Goal: Transaction & Acquisition: Purchase product/service

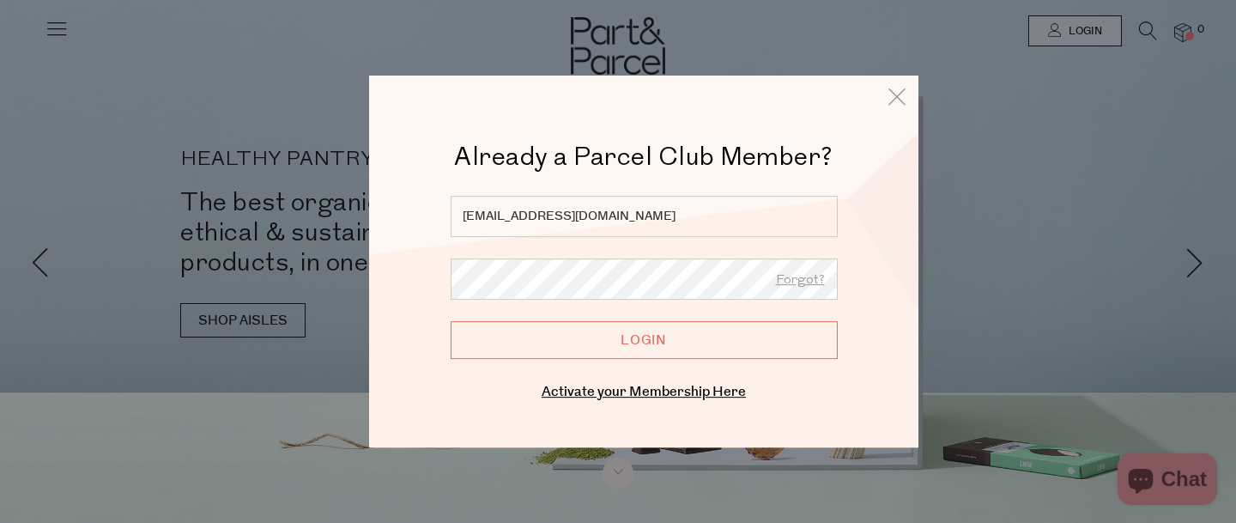
click at [723, 342] on input "Login" at bounding box center [643, 340] width 387 height 38
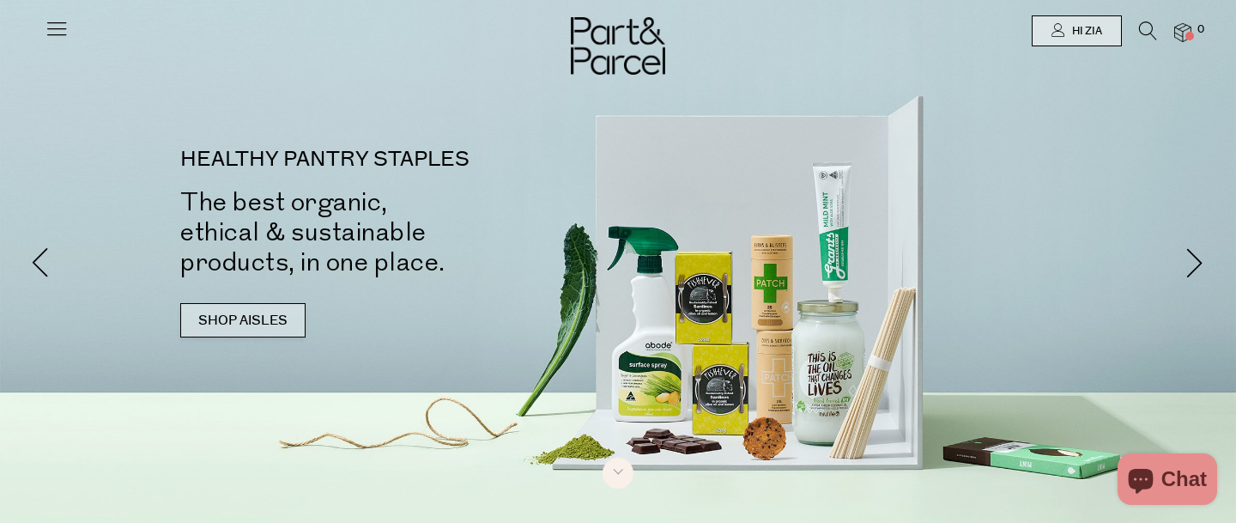
click at [257, 321] on link "SHOP AISLES" at bounding box center [242, 320] width 125 height 34
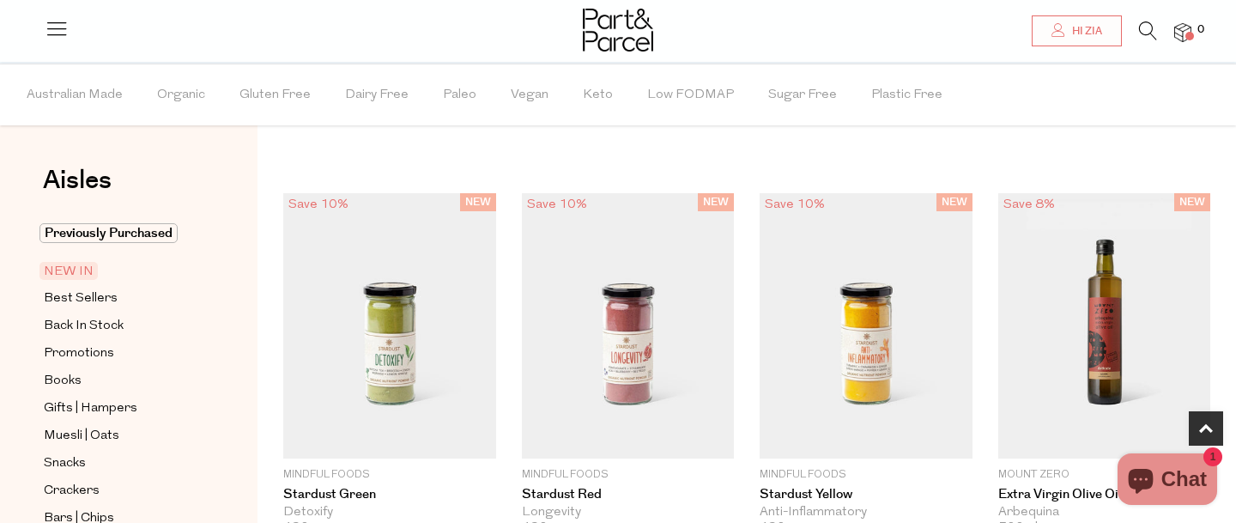
scroll to position [819, 0]
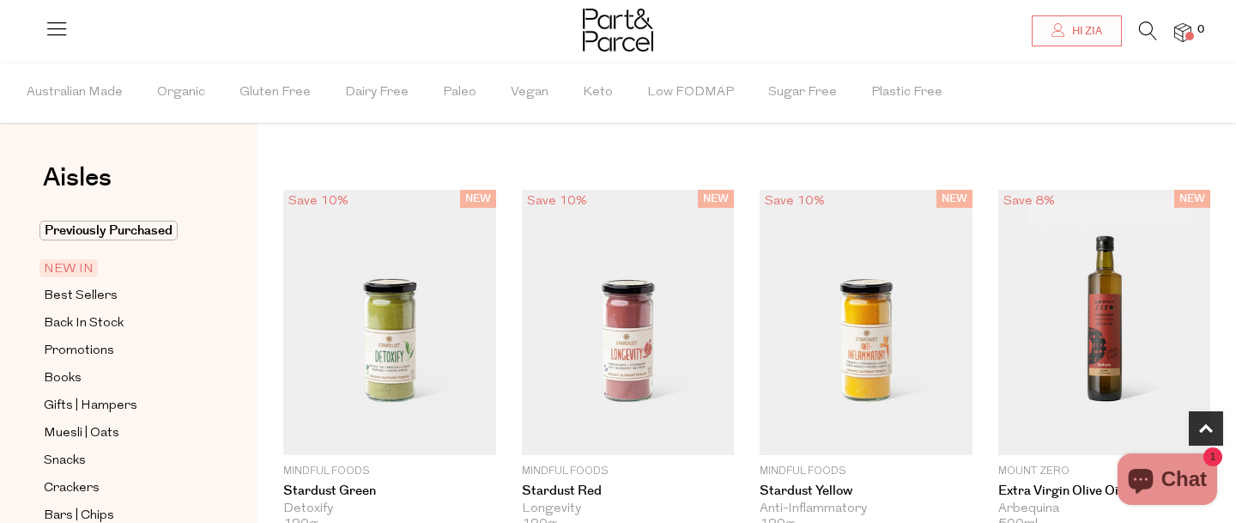
click at [1142, 27] on icon at bounding box center [1148, 30] width 18 height 19
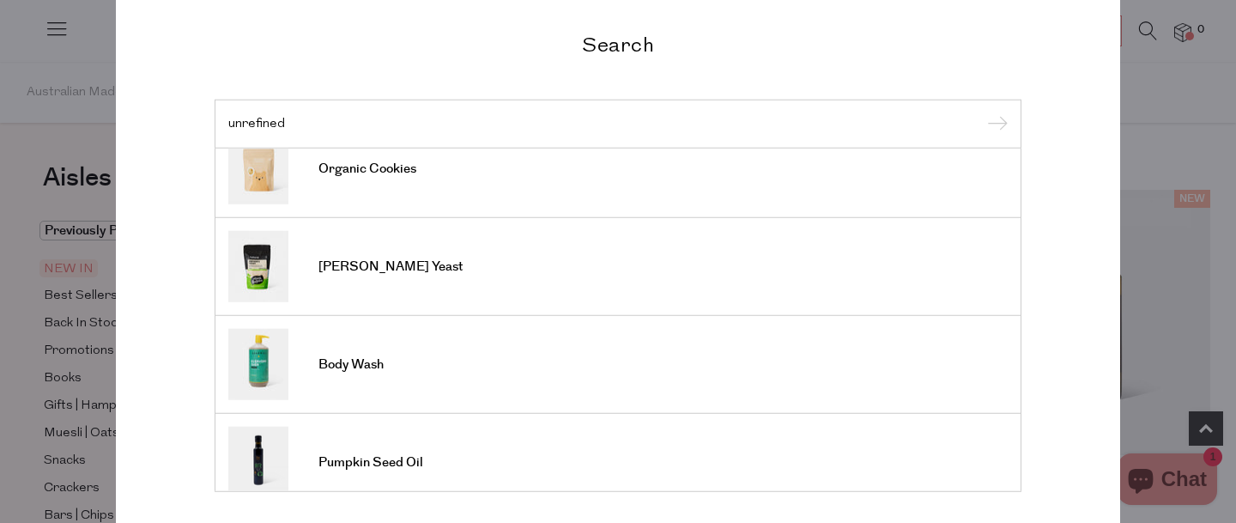
scroll to position [537, 0]
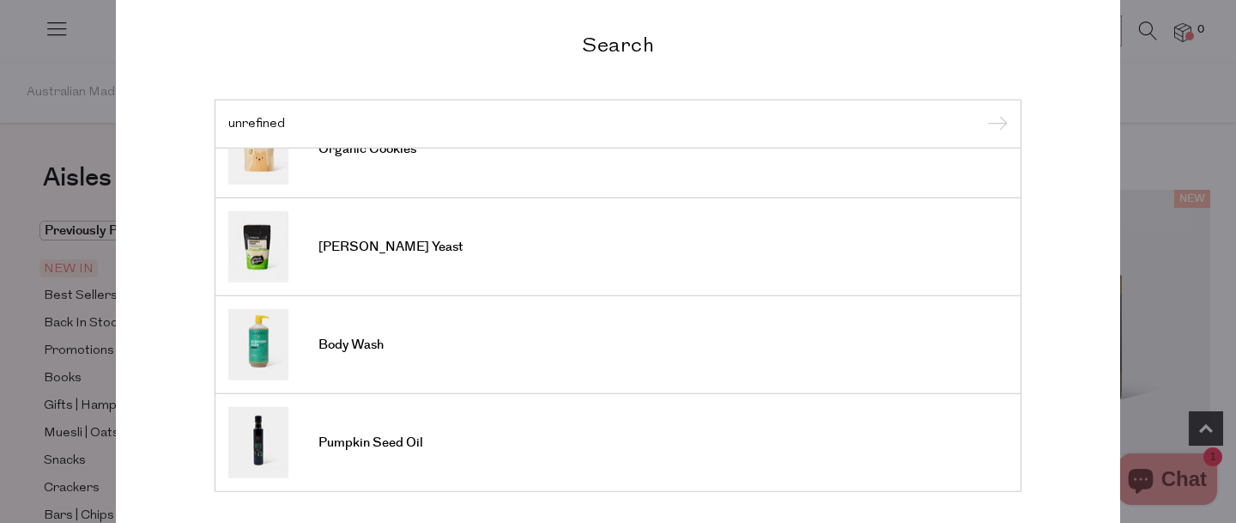
type input "unrefined"
click at [1155, 103] on div "Search unrefined Popcorn Multi-Pack Organic Popcorn Organic Cookies Rapadura Su…" at bounding box center [618, 261] width 1236 height 523
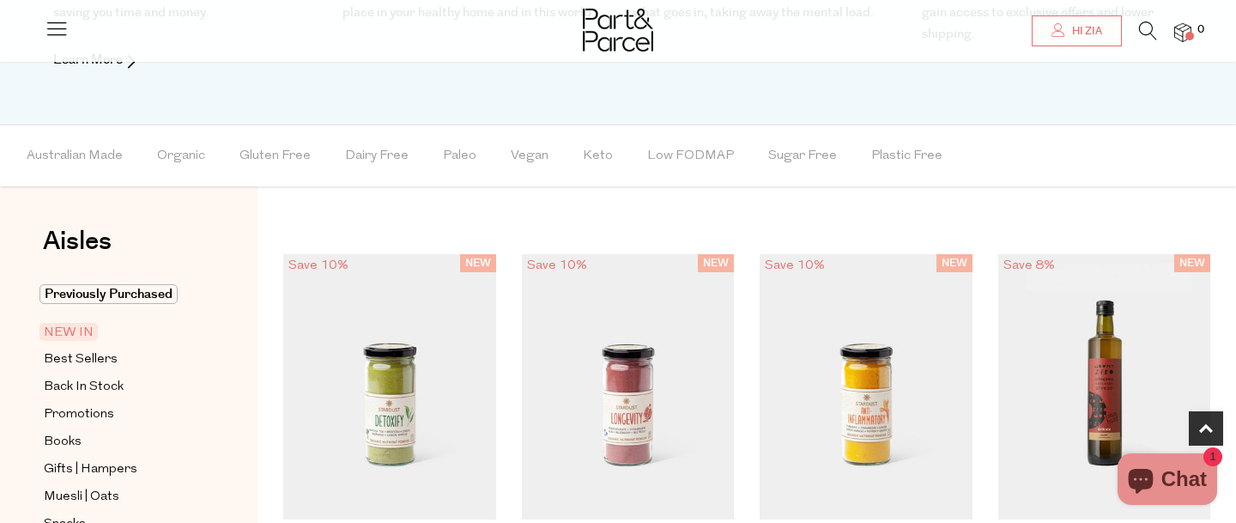
scroll to position [917, 0]
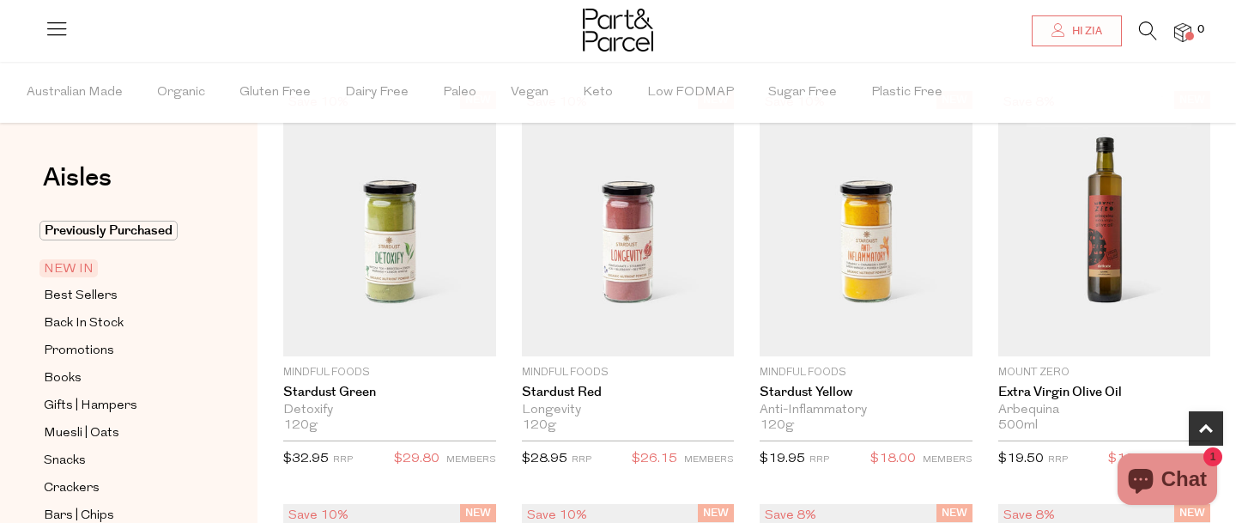
click at [69, 260] on span "NEW IN" at bounding box center [68, 268] width 58 height 18
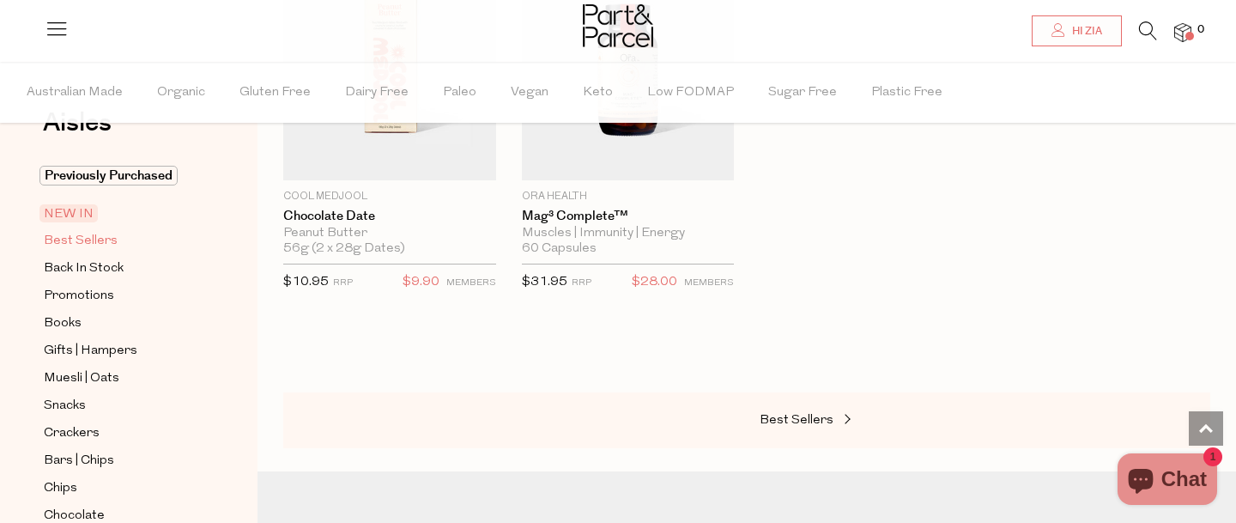
scroll to position [54, 0]
click at [120, 175] on span "Previously Purchased" at bounding box center [108, 176] width 138 height 20
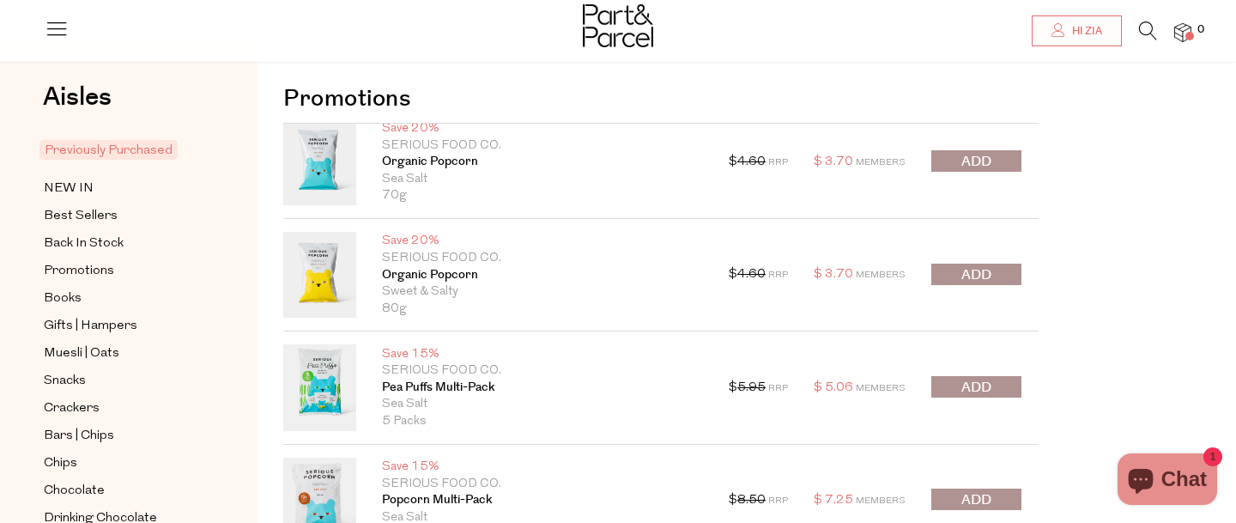
scroll to position [38, 0]
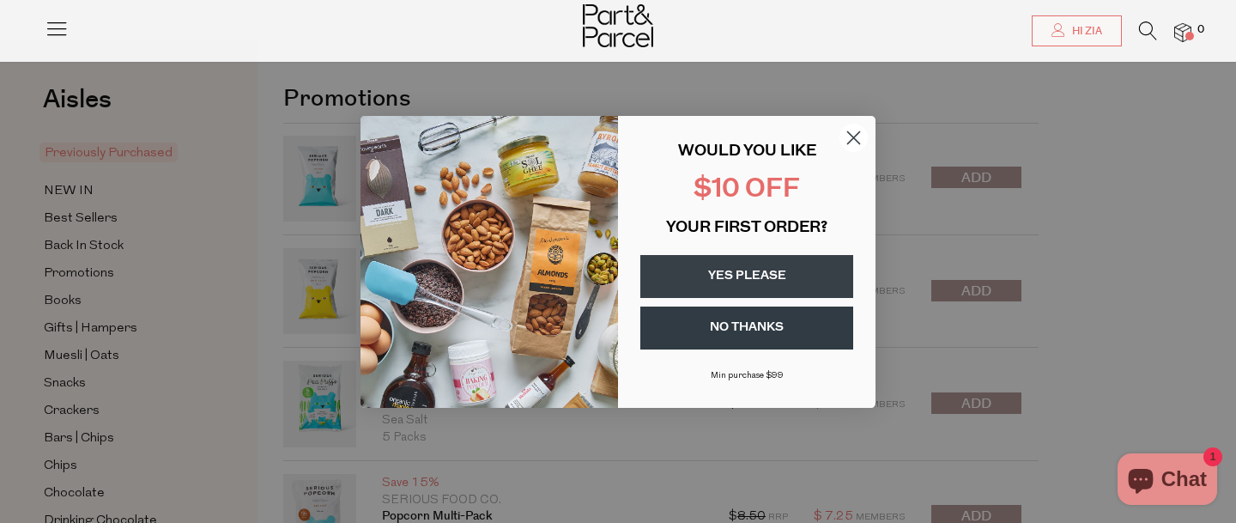
click at [854, 136] on icon "Close dialog" at bounding box center [854, 137] width 12 height 12
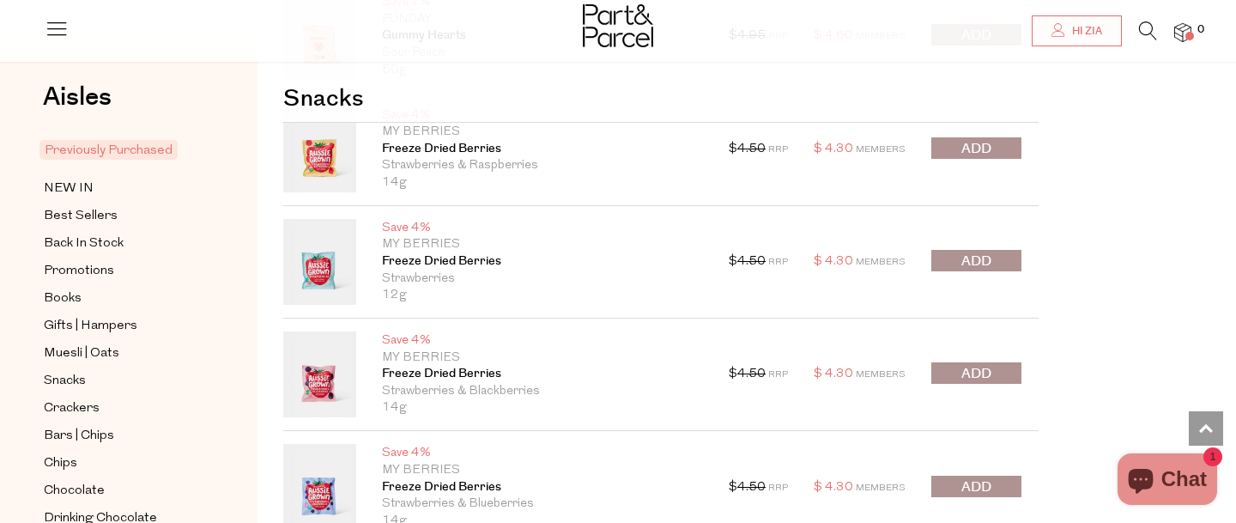
scroll to position [1939, 0]
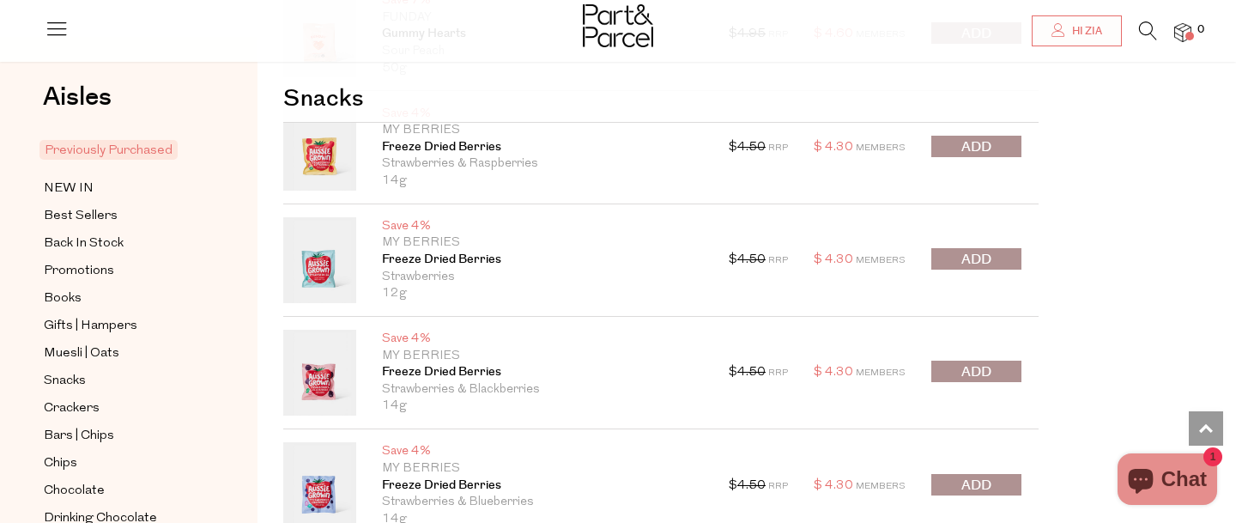
click at [1007, 260] on button "submit" at bounding box center [976, 258] width 90 height 21
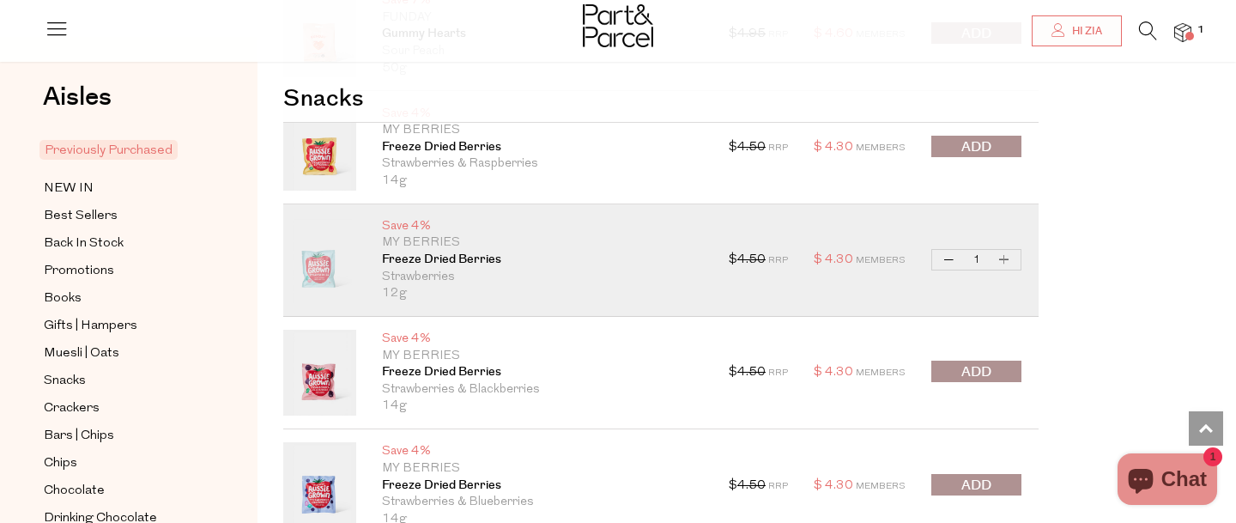
click at [1007, 257] on button "Increase Freeze Dried Berries" at bounding box center [1004, 260] width 21 height 20
type input "2"
click at [1007, 257] on button "Increase Freeze Dried Berries" at bounding box center [1004, 260] width 21 height 20
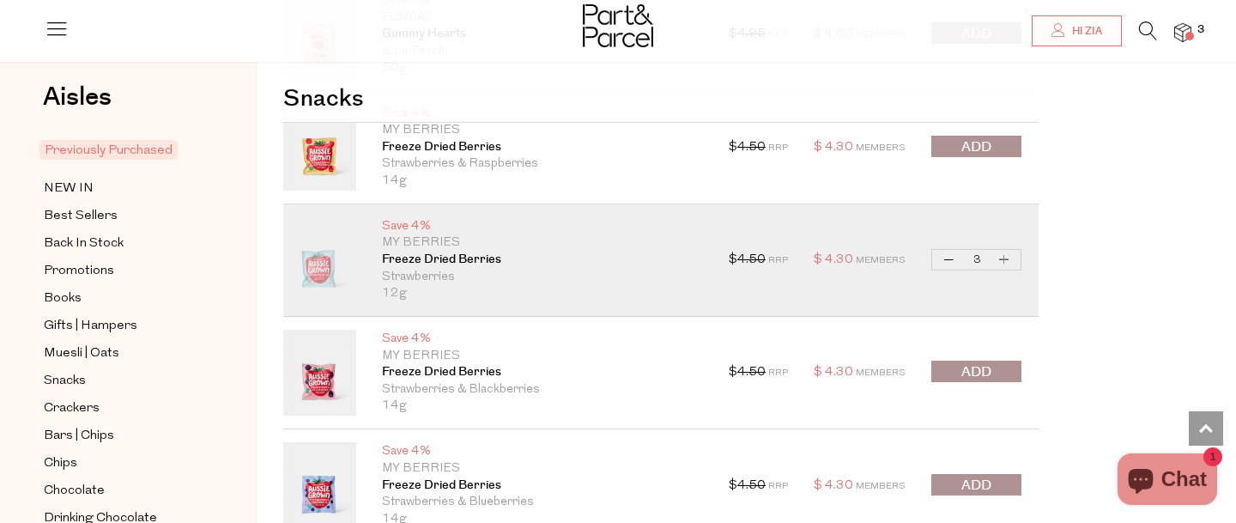
type input "4"
click at [1007, 257] on button "Increase Freeze Dried Berries" at bounding box center [1004, 260] width 21 height 20
type input "5"
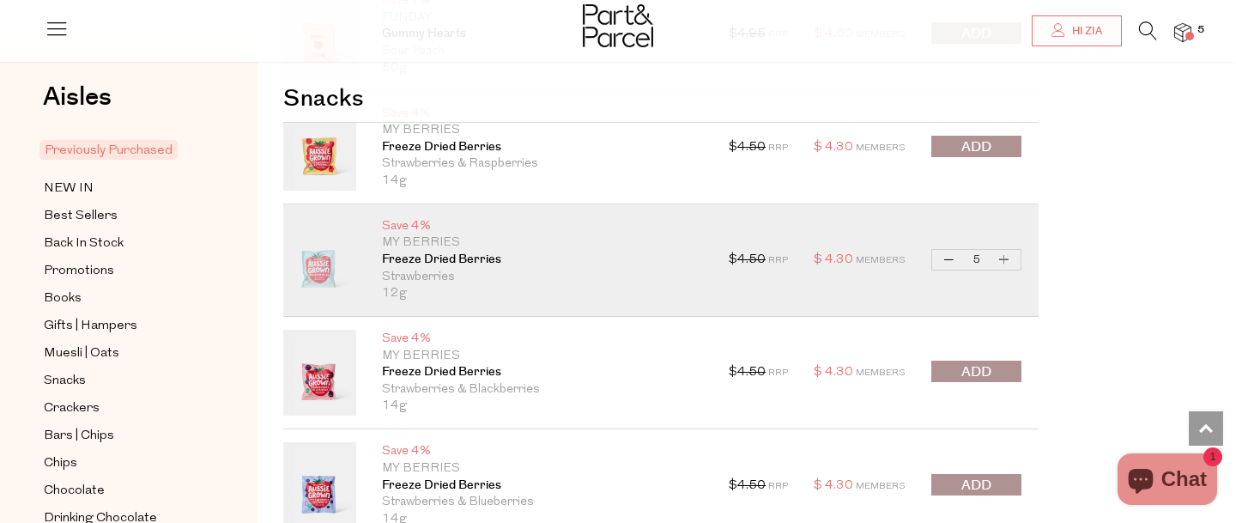
click at [1007, 257] on button "Increase Freeze Dried Berries" at bounding box center [1004, 260] width 21 height 20
type input "6"
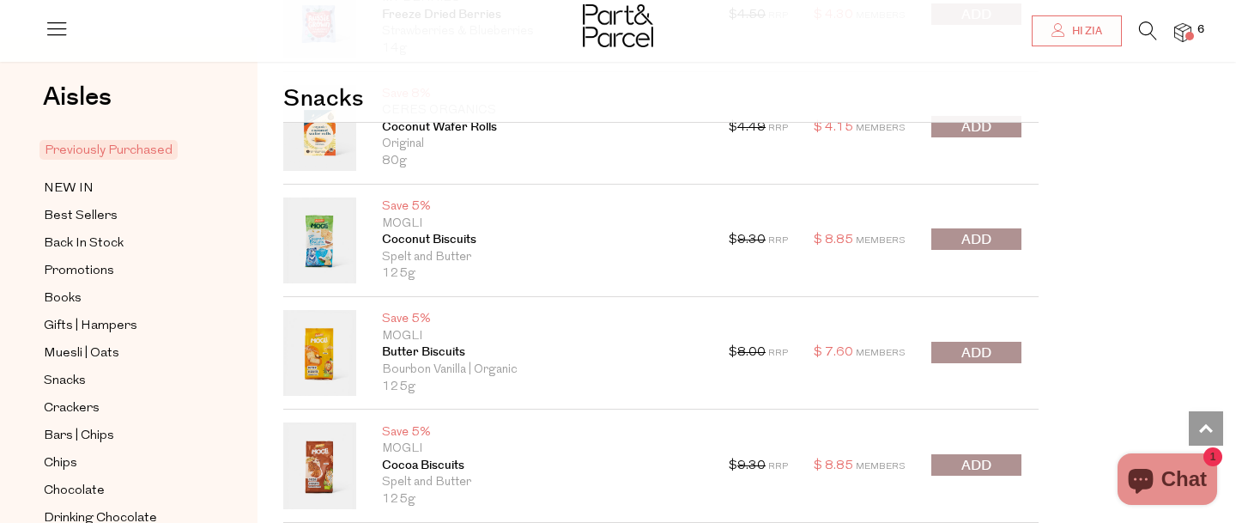
scroll to position [2414, 0]
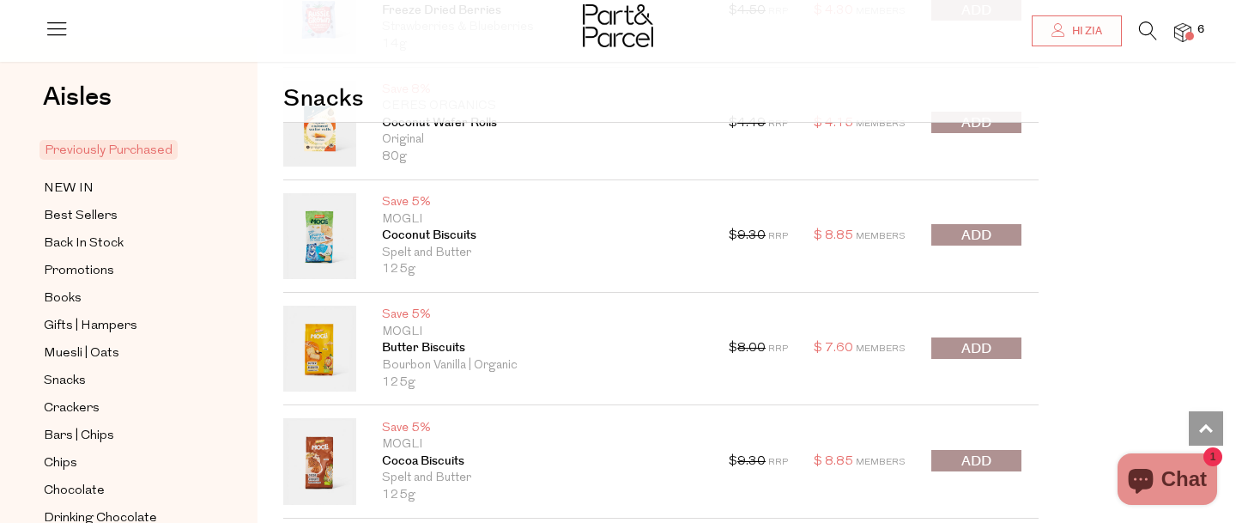
click at [995, 350] on button "submit" at bounding box center [976, 347] width 90 height 21
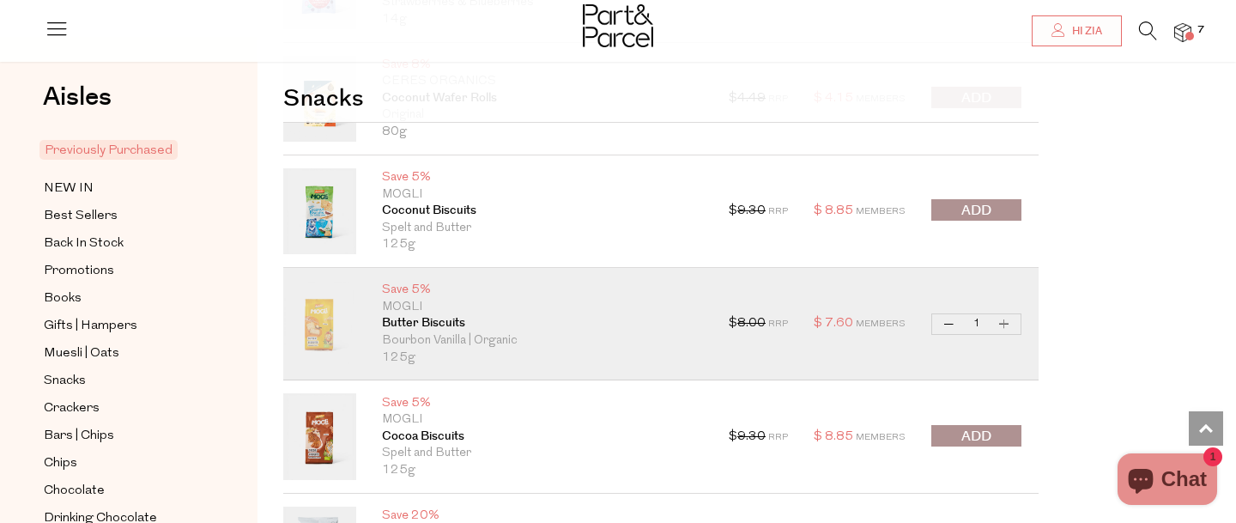
scroll to position [2445, 0]
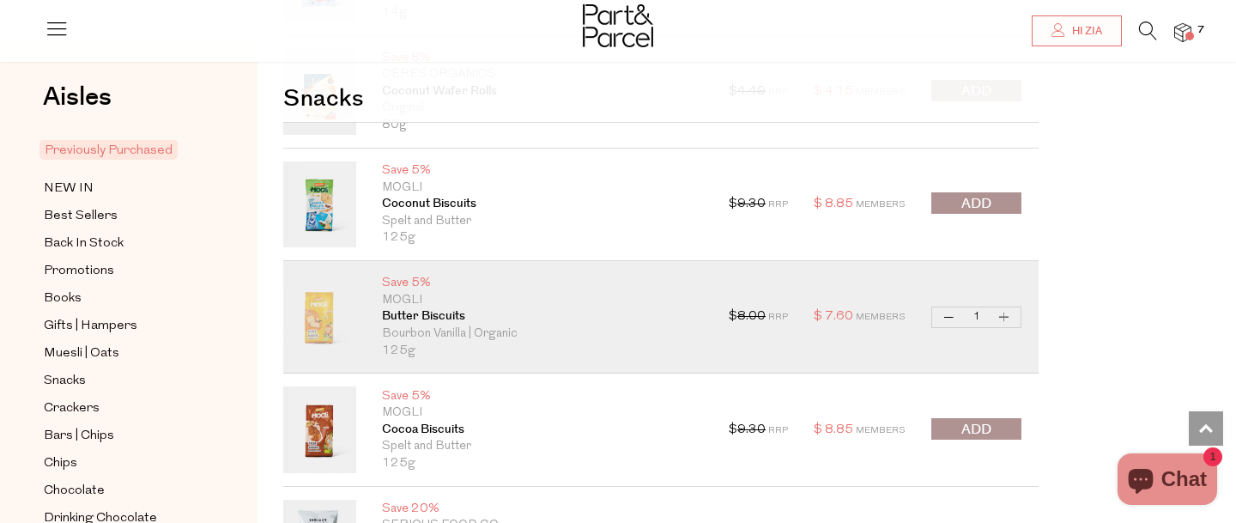
click at [989, 427] on span "submit" at bounding box center [976, 430] width 30 height 20
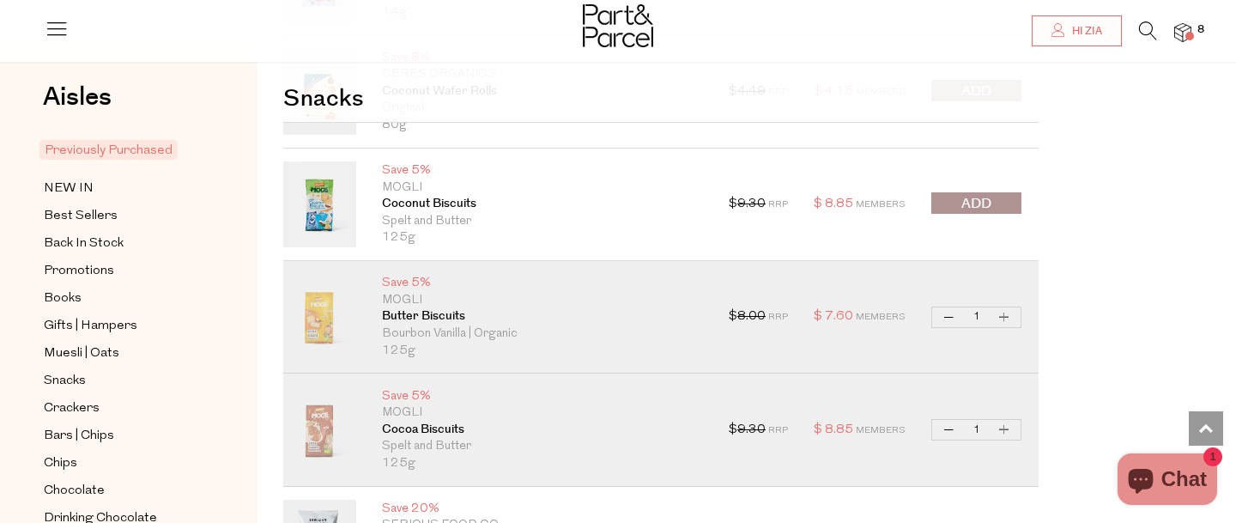
click at [1004, 429] on button "Increase Cocoa Biscuits" at bounding box center [1004, 430] width 21 height 20
type input "2"
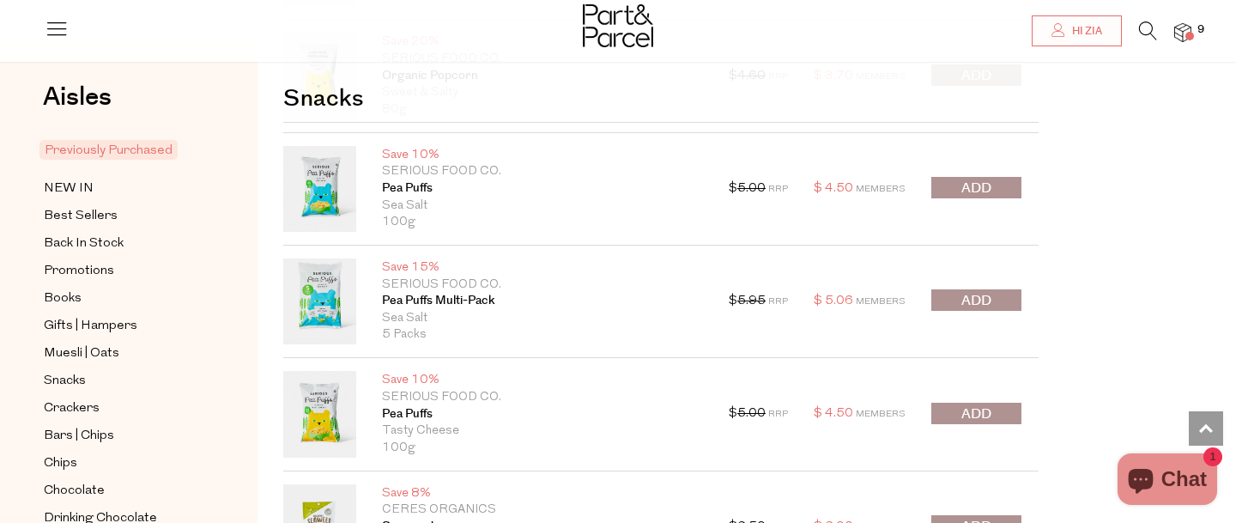
scroll to position [3138, 0]
click at [1006, 411] on button "submit" at bounding box center [976, 412] width 90 height 21
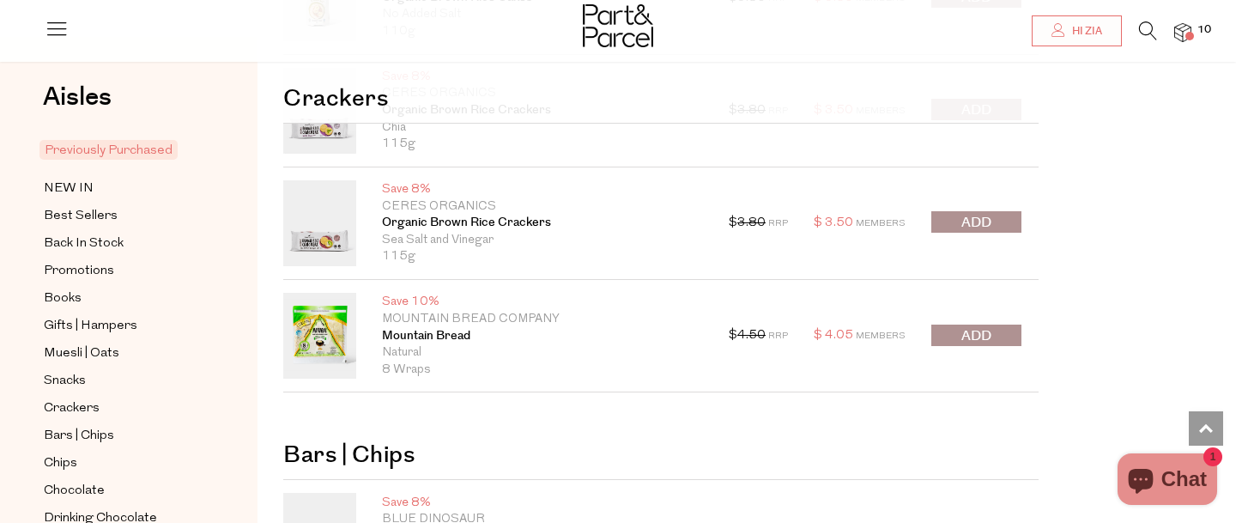
scroll to position [4125, 0]
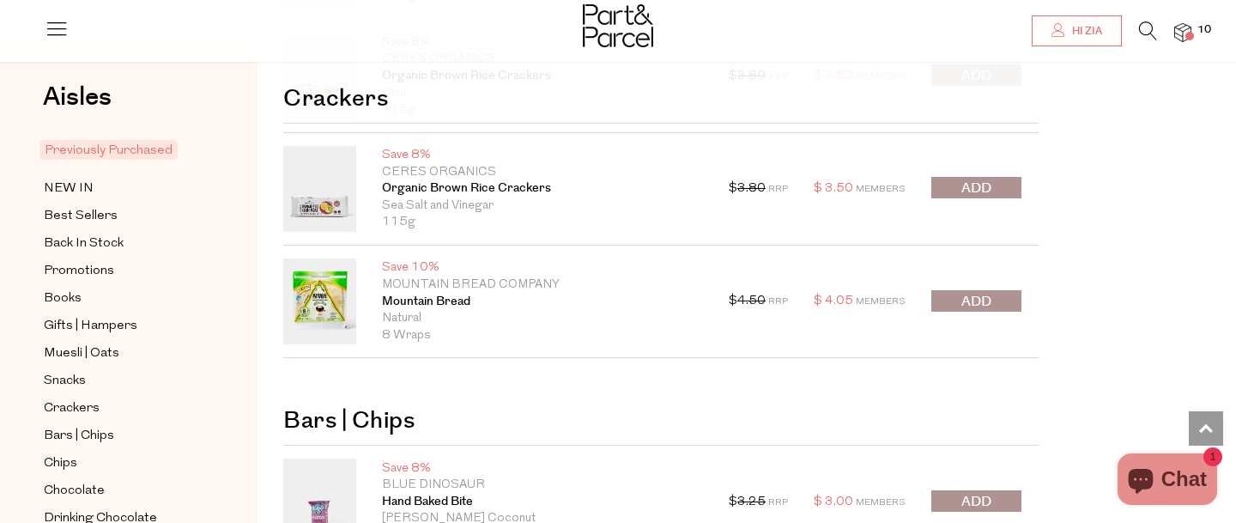
click at [987, 290] on button "submit" at bounding box center [976, 300] width 90 height 21
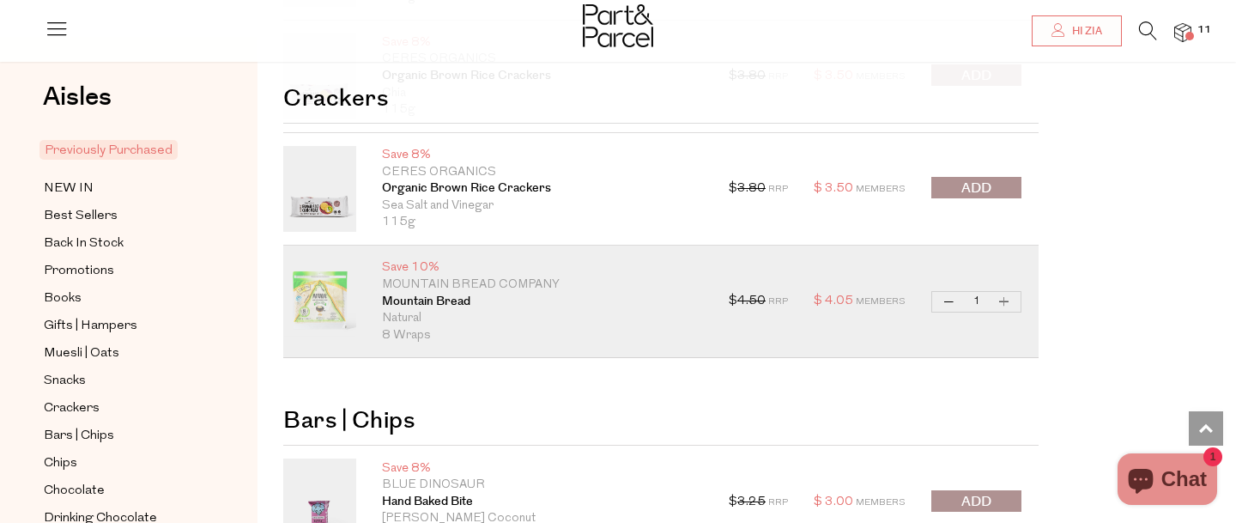
click at [1009, 301] on button "Increase Mountain Bread" at bounding box center [1004, 302] width 21 height 20
type input "2"
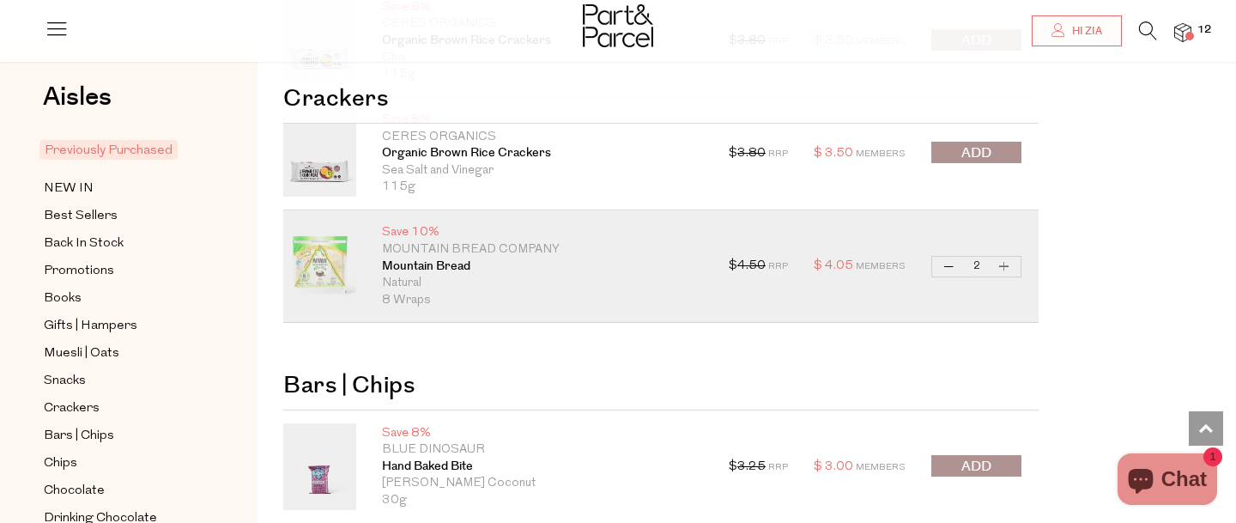
scroll to position [4161, 0]
click at [1011, 263] on button "Increase Mountain Bread" at bounding box center [1004, 266] width 21 height 20
type input "3"
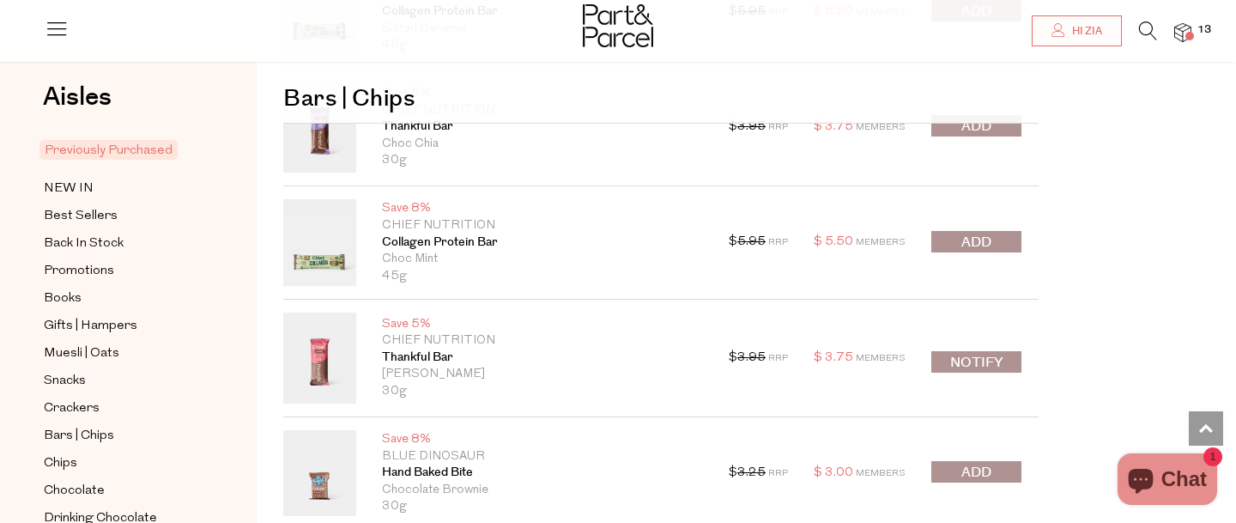
scroll to position [4729, 0]
click at [1000, 239] on button "submit" at bounding box center [976, 239] width 90 height 21
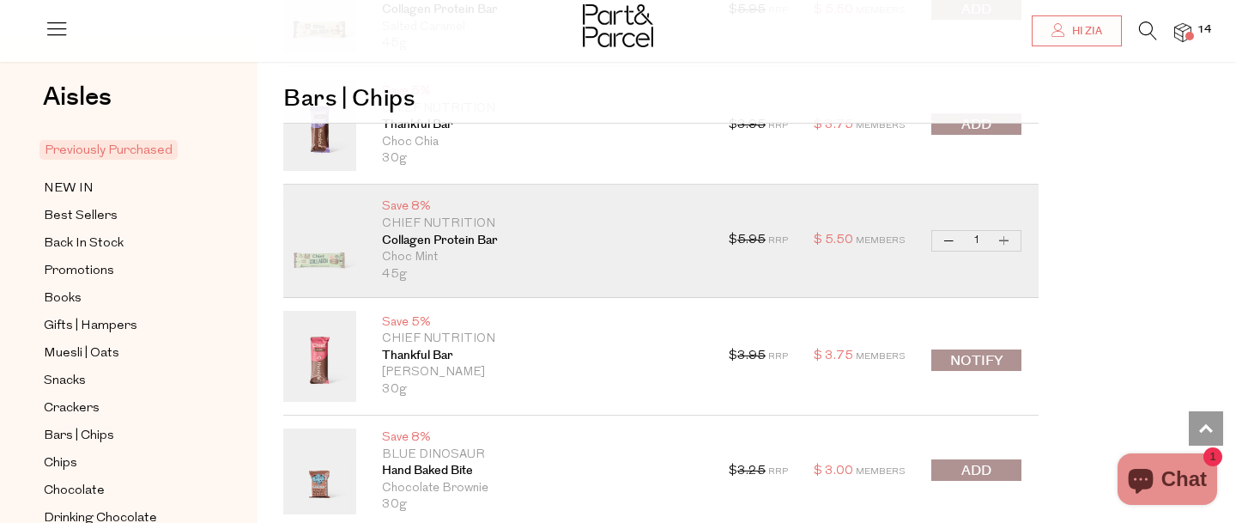
click at [1000, 239] on button "Increase Collagen Protein Bar" at bounding box center [1004, 241] width 21 height 20
type input "2"
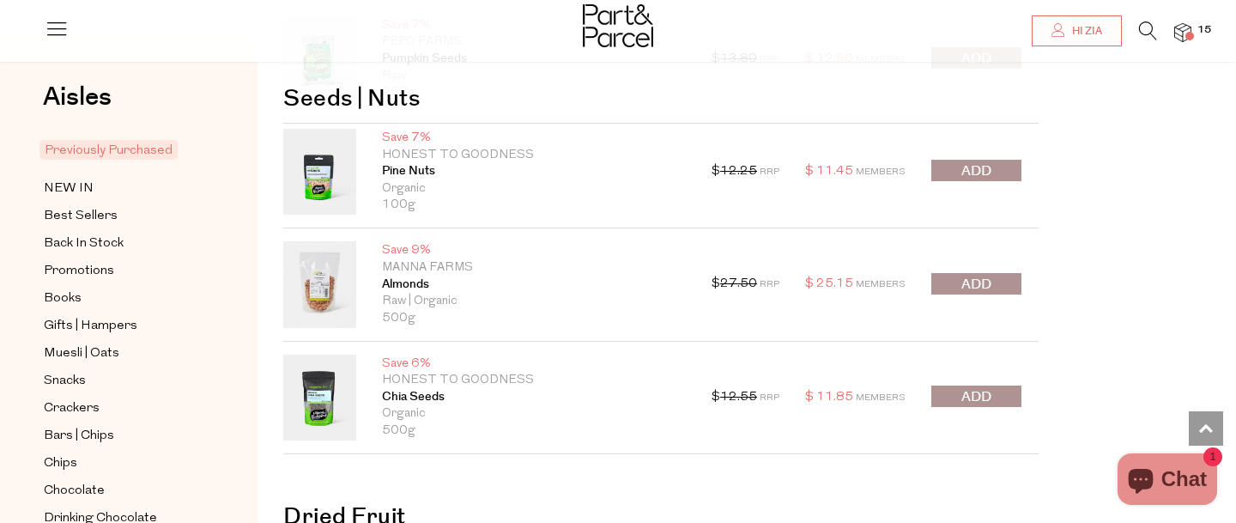
scroll to position [7426, 0]
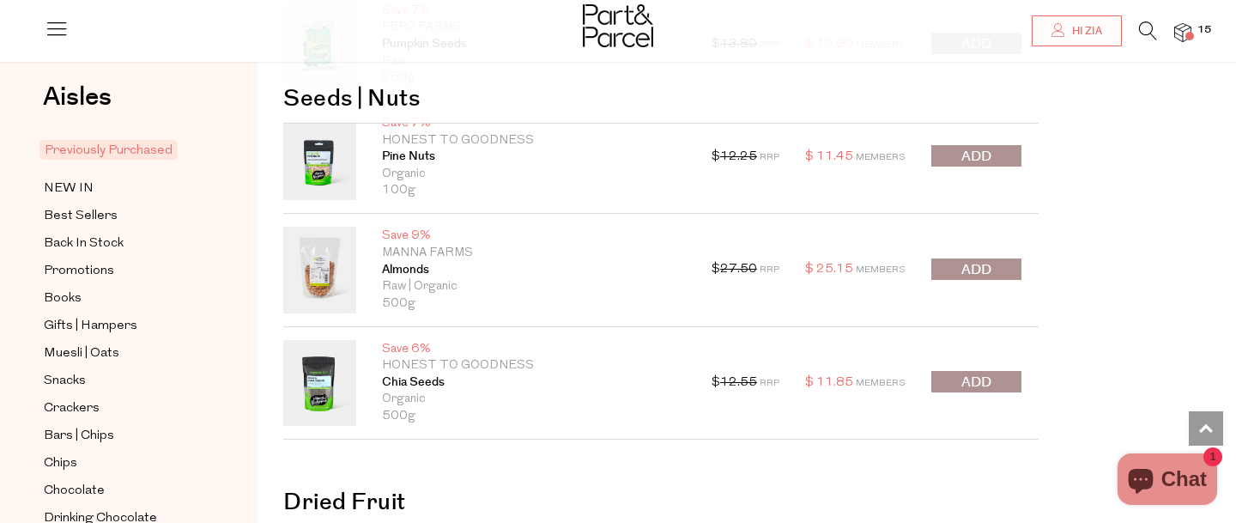
click at [964, 260] on span "submit" at bounding box center [976, 270] width 30 height 20
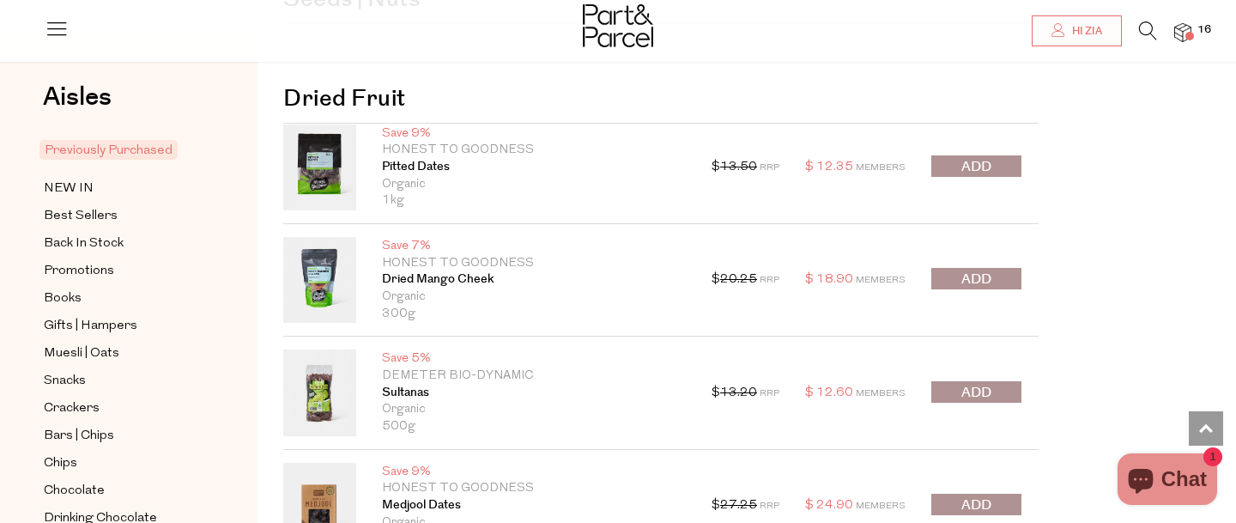
scroll to position [7855, 0]
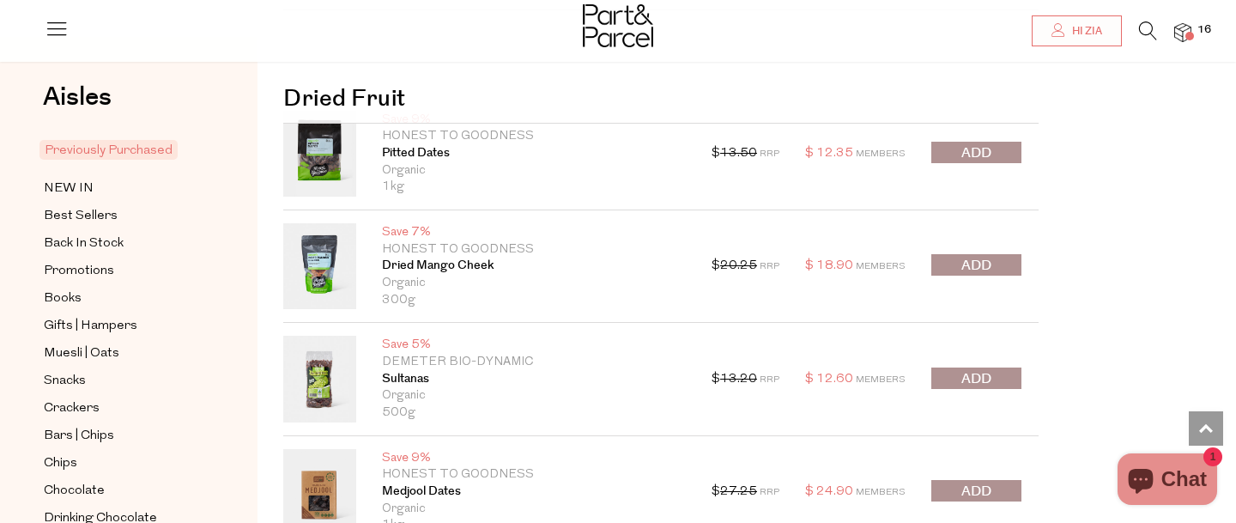
click at [978, 160] on span "submit" at bounding box center [976, 153] width 30 height 20
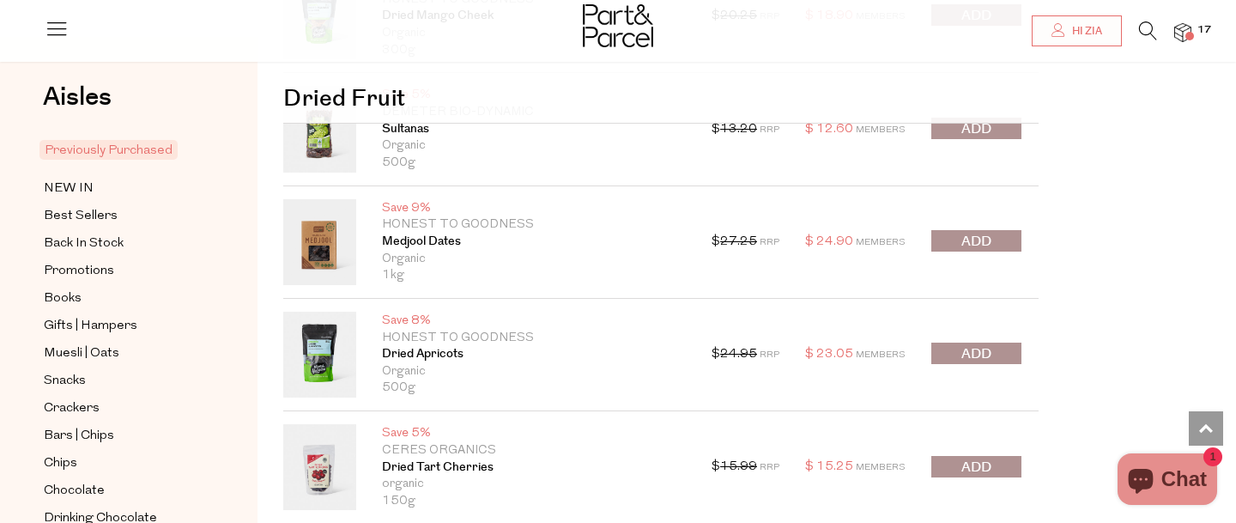
scroll to position [8107, 0]
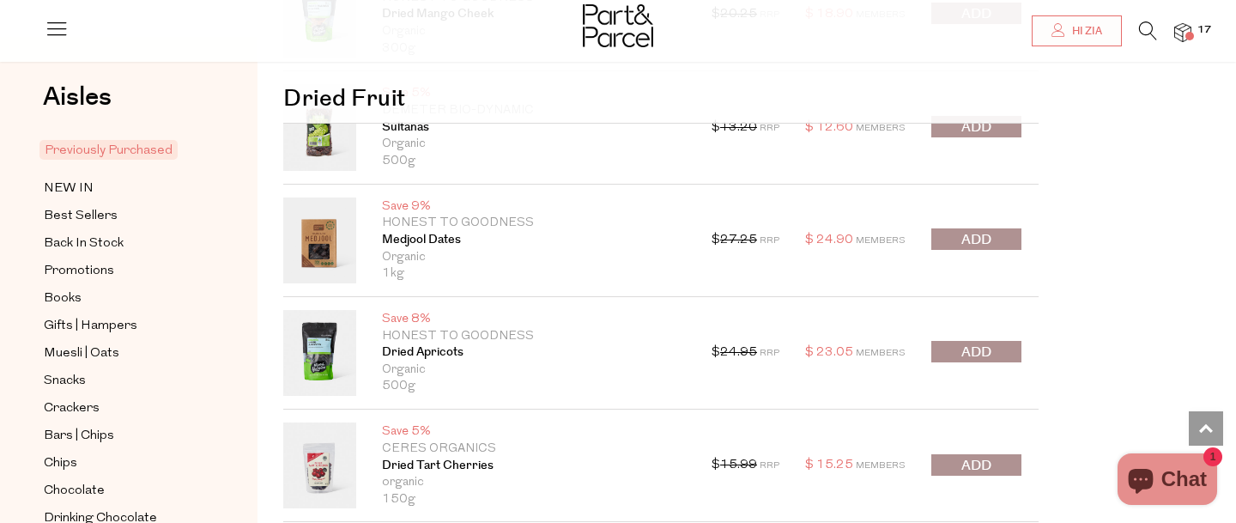
click at [966, 357] on span "submit" at bounding box center [976, 352] width 30 height 20
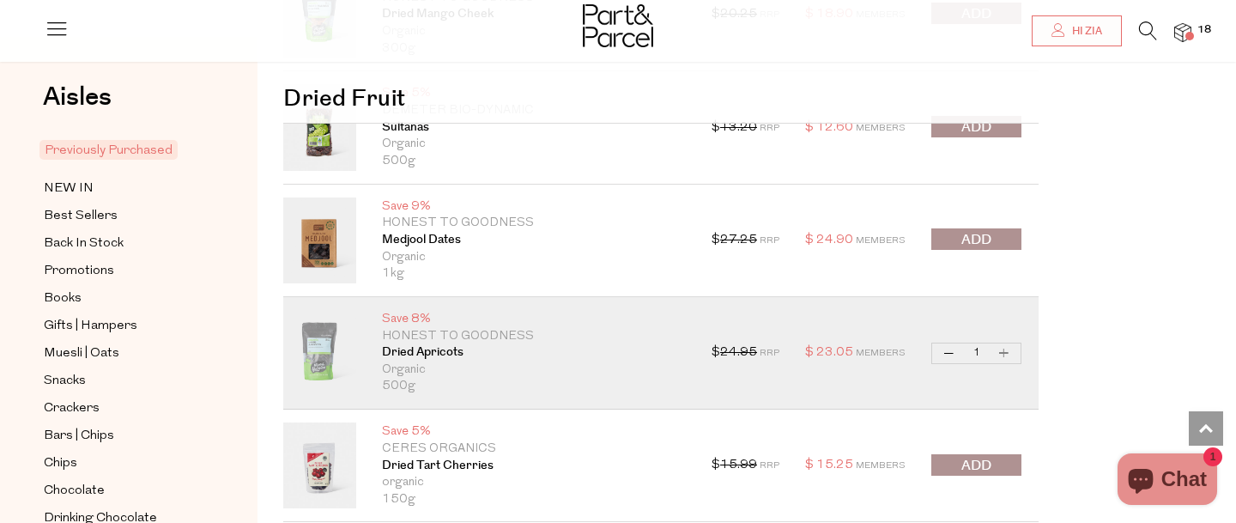
click at [1009, 358] on button "Increase Dried Apricots" at bounding box center [1004, 353] width 21 height 20
type input "2"
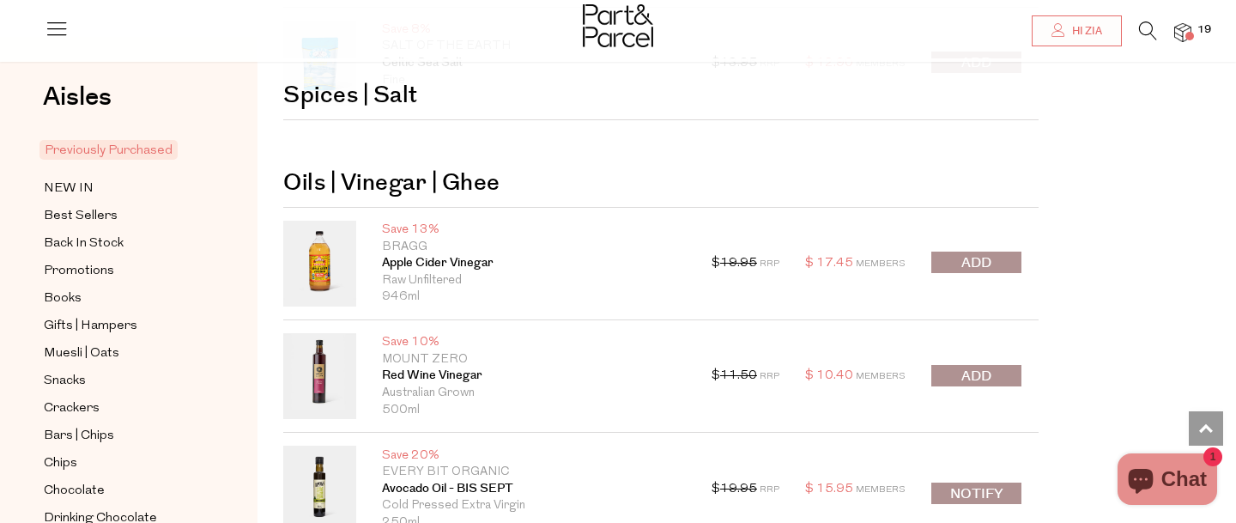
scroll to position [8823, 0]
click at [984, 262] on span "submit" at bounding box center [976, 261] width 30 height 20
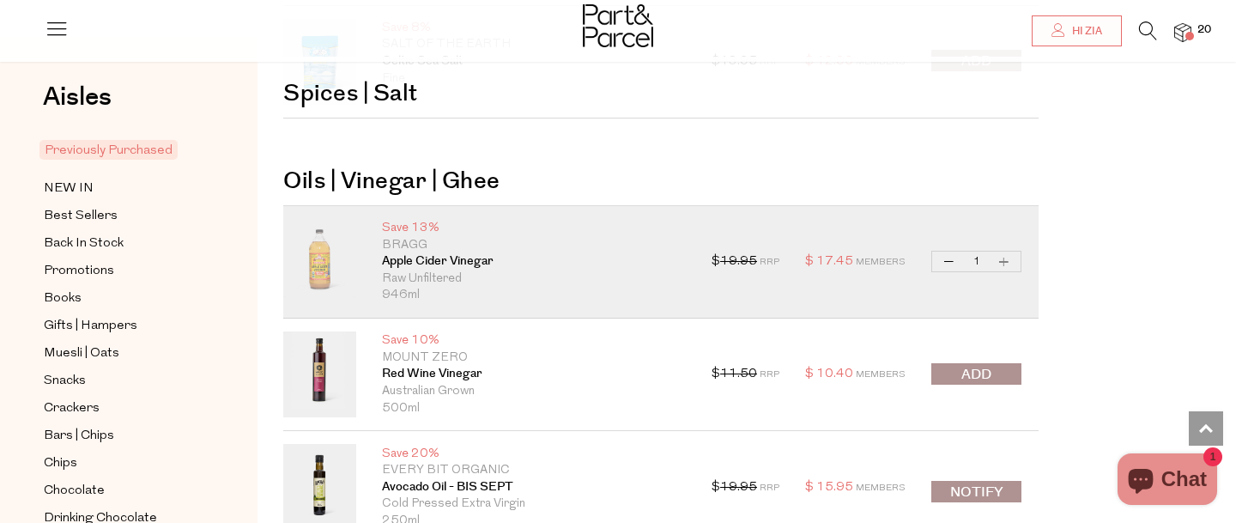
click at [1006, 260] on button "Increase Apple Cider Vinegar" at bounding box center [1004, 261] width 21 height 20
type input "2"
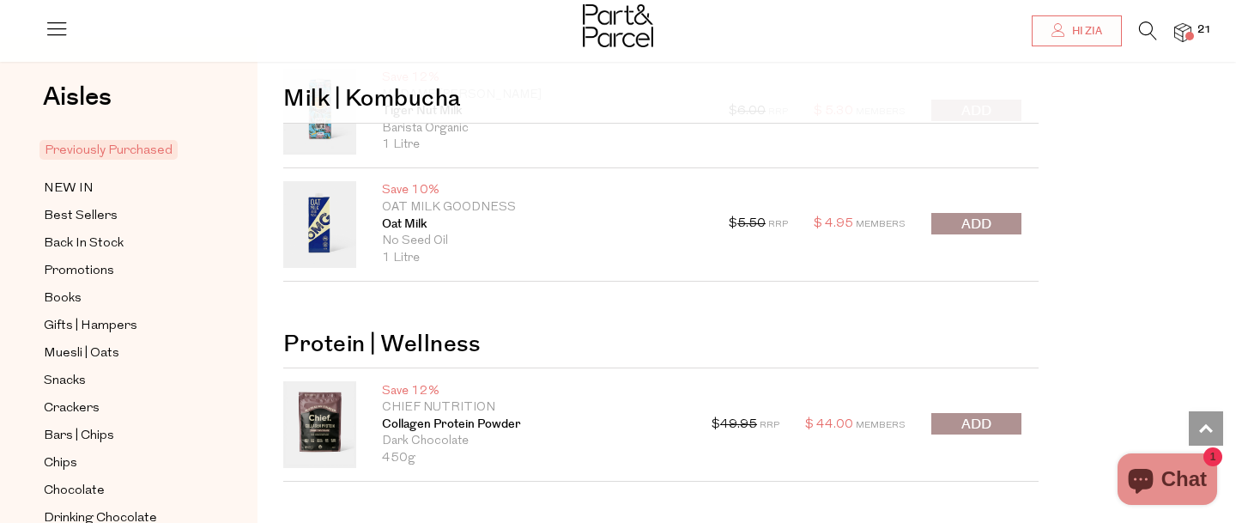
scroll to position [14325, 0]
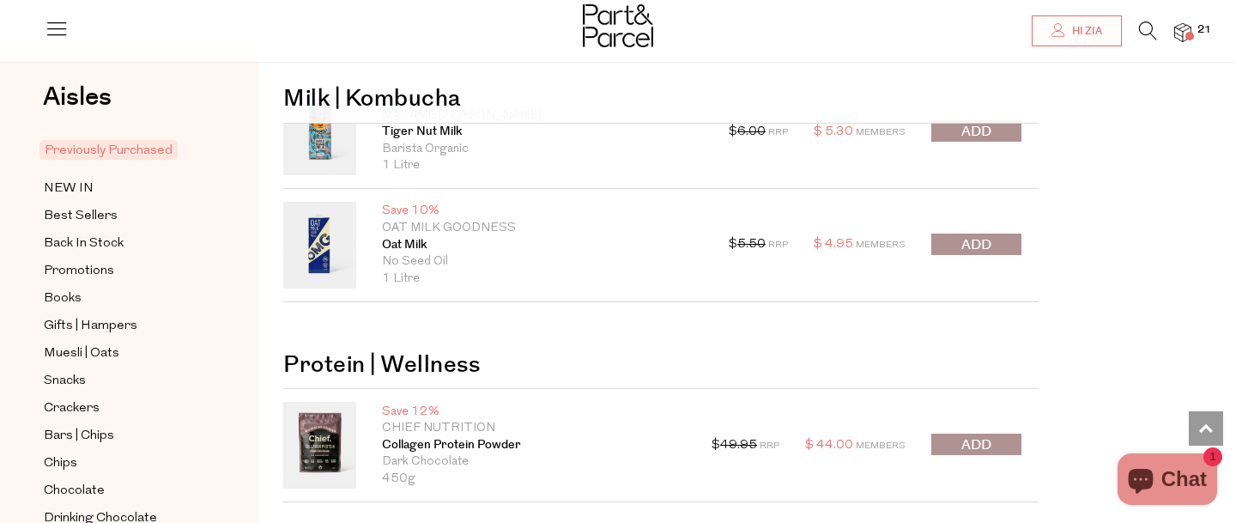
click at [961, 237] on span "submit" at bounding box center [976, 245] width 30 height 20
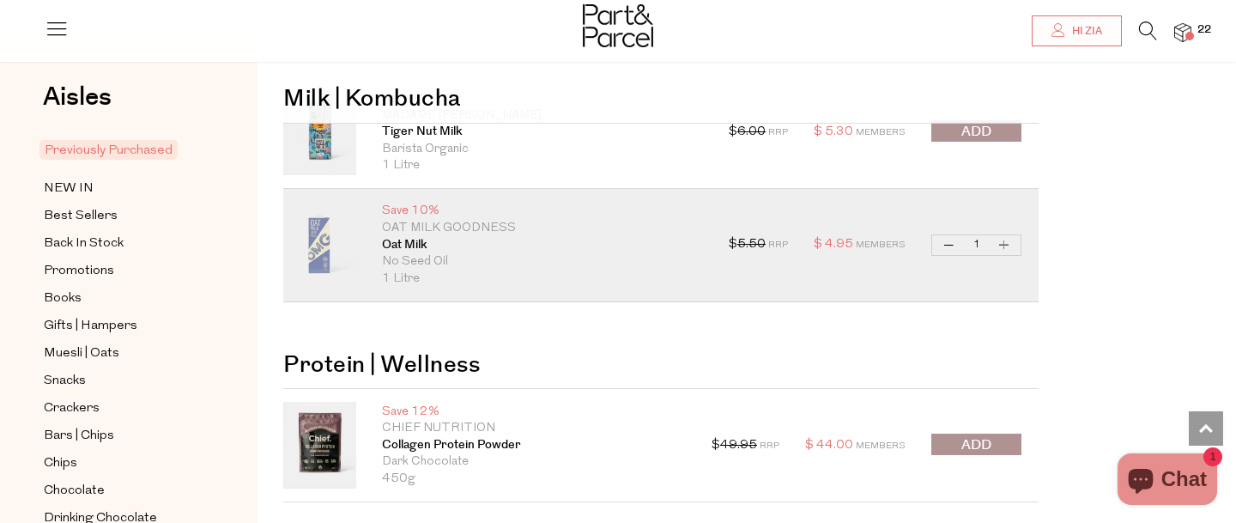
click at [1000, 244] on button "Increase Oat Milk" at bounding box center [1004, 245] width 21 height 20
type input "2"
click at [1000, 244] on button "Increase Oat Milk" at bounding box center [1004, 245] width 21 height 20
type input "3"
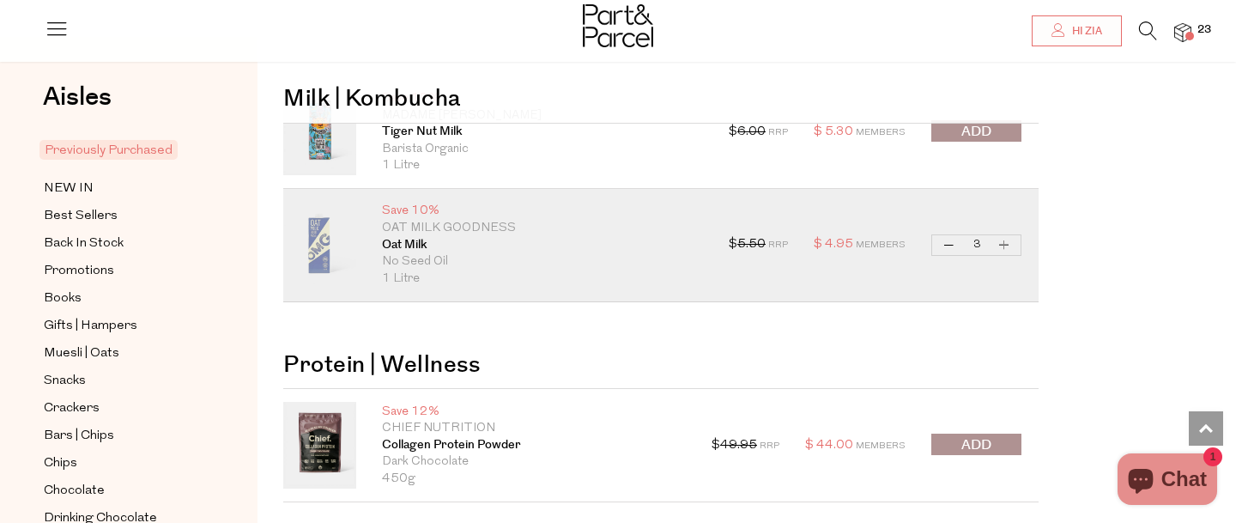
type input "3"
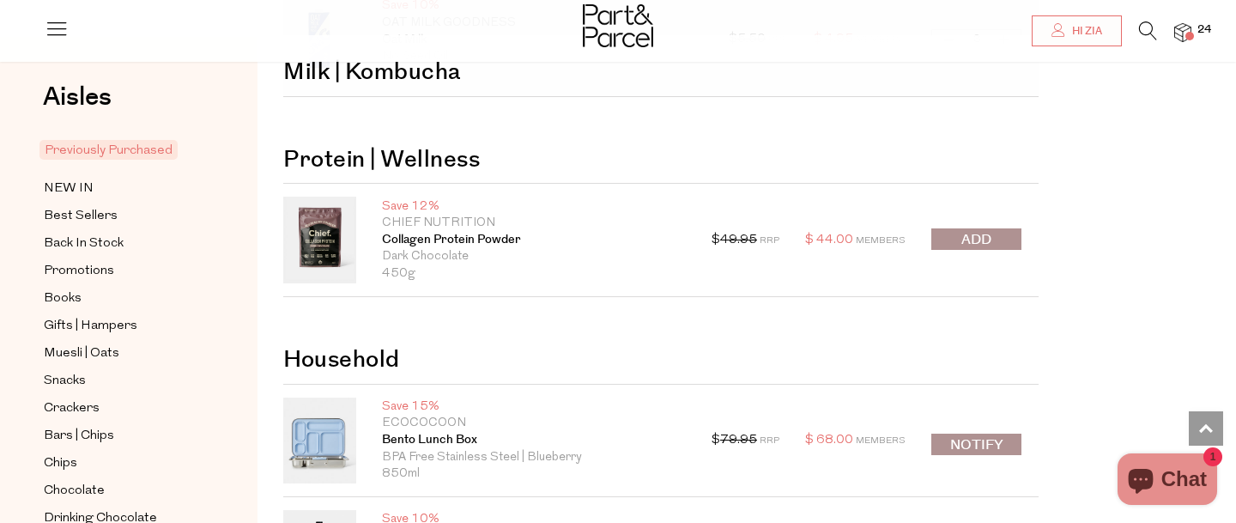
scroll to position [14527, 0]
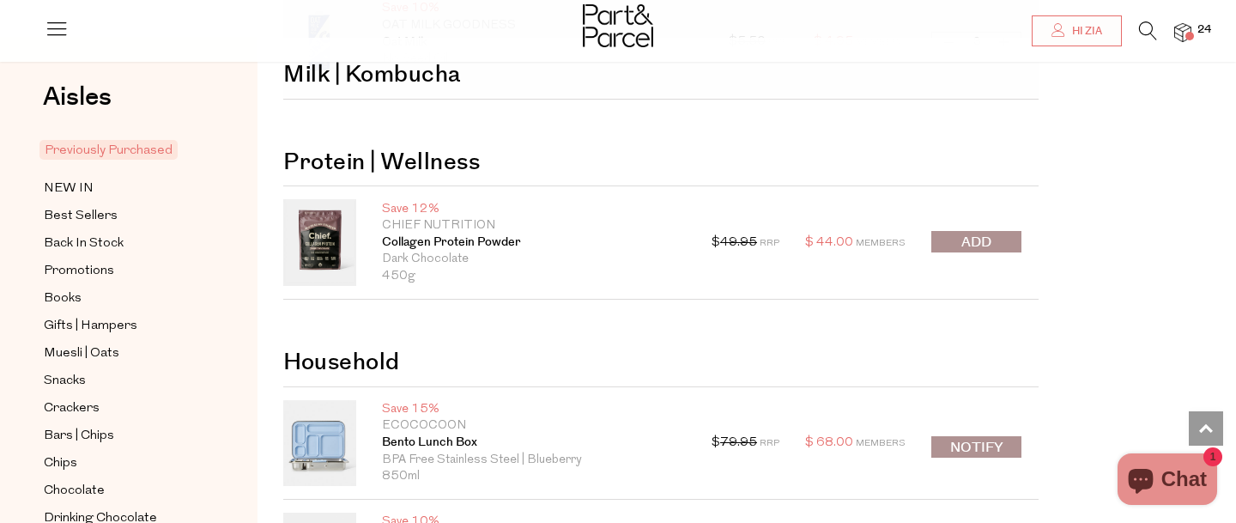
click at [989, 233] on span "submit" at bounding box center [976, 243] width 30 height 20
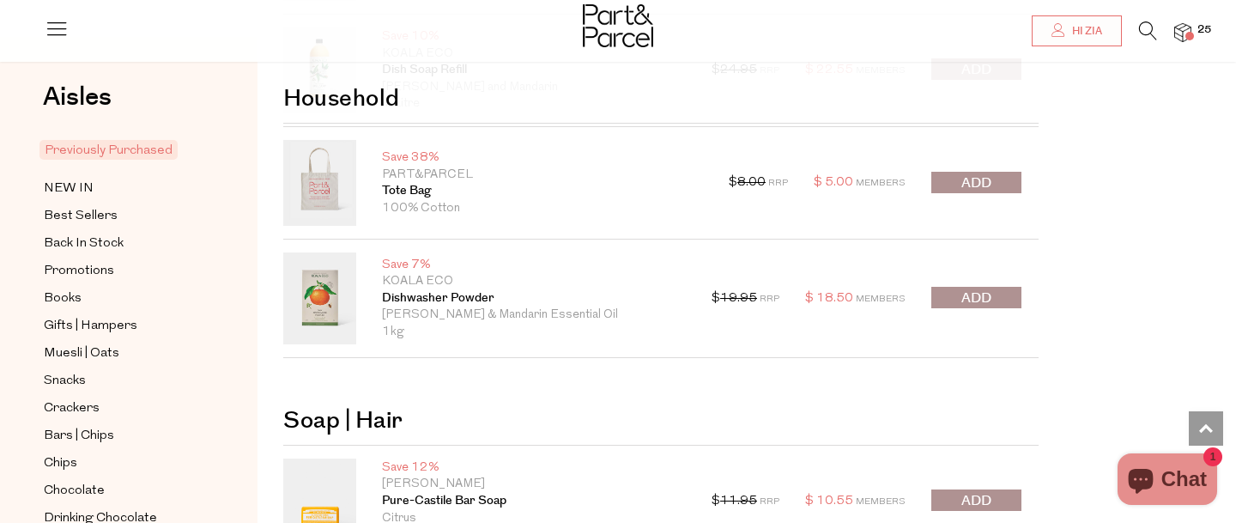
scroll to position [15130, 0]
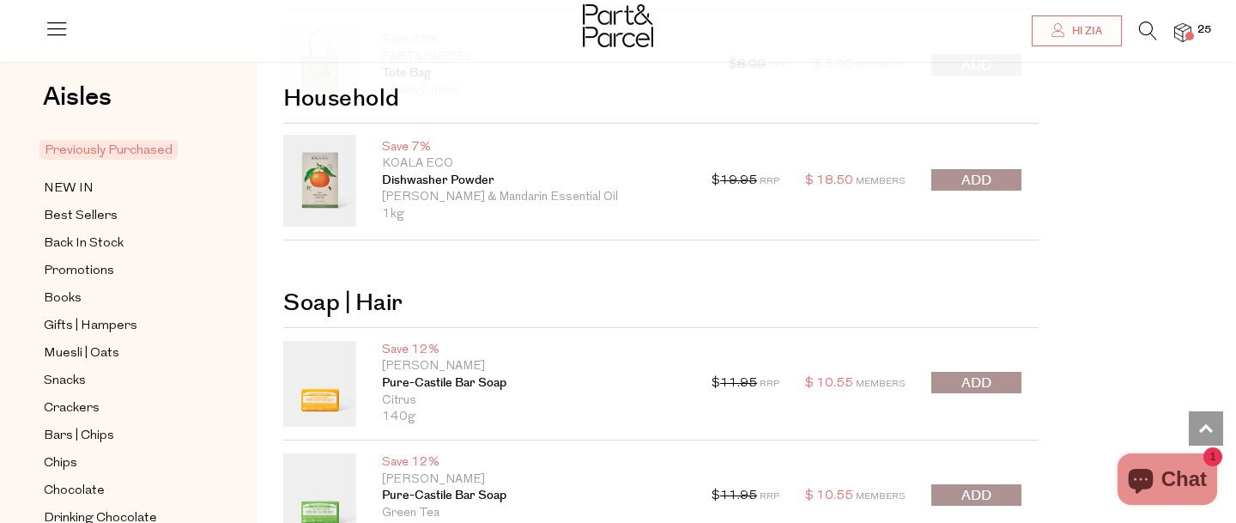
click at [994, 184] on button "submit" at bounding box center [976, 179] width 90 height 21
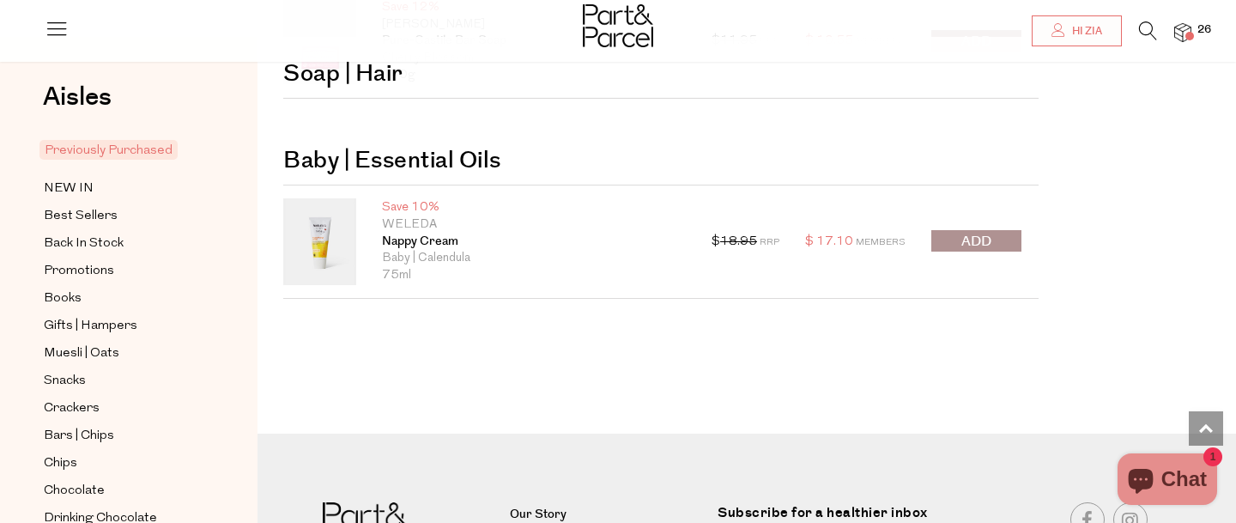
scroll to position [16036, 0]
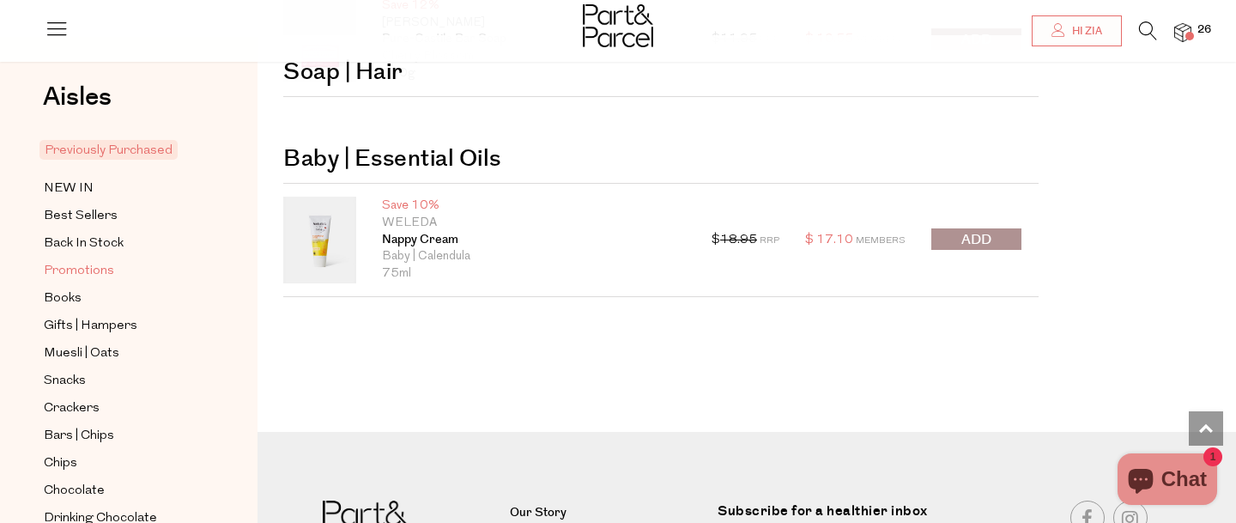
click at [120, 265] on link "Promotions" at bounding box center [122, 270] width 156 height 21
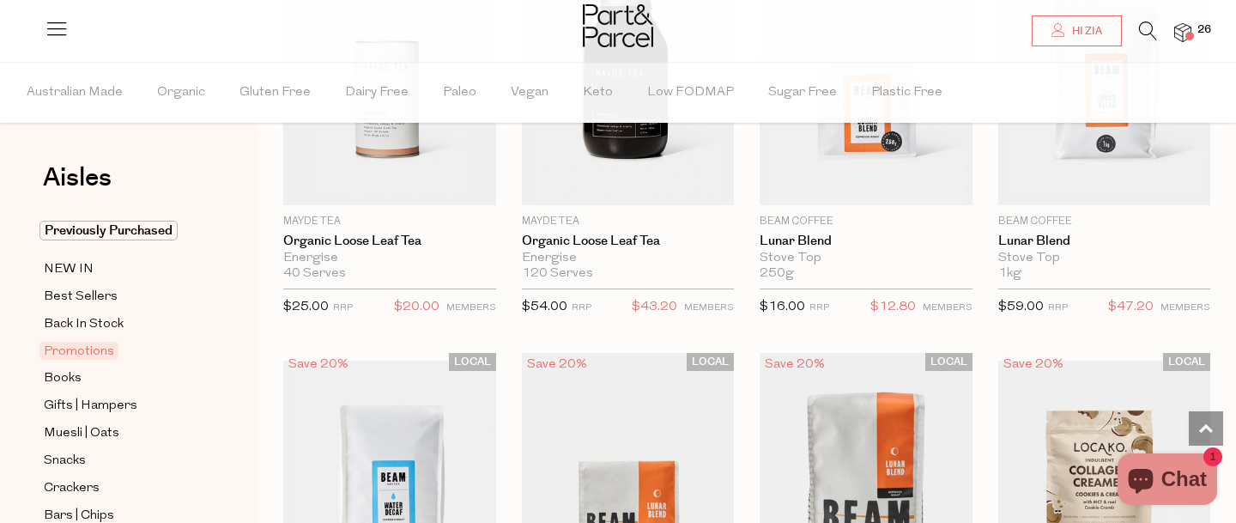
scroll to position [1070, 0]
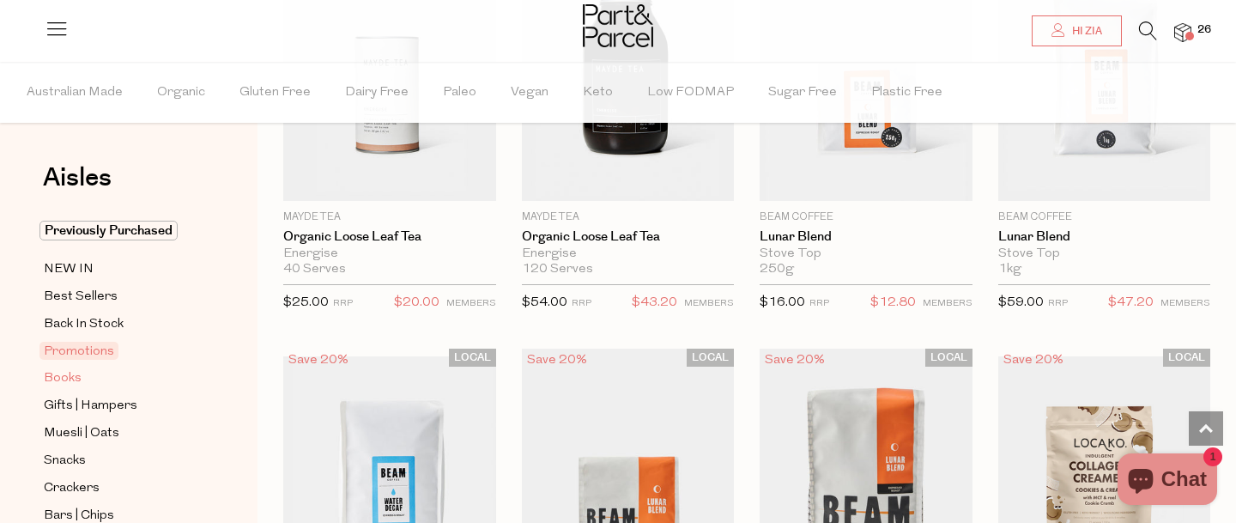
click at [121, 383] on link "Books" at bounding box center [122, 377] width 156 height 21
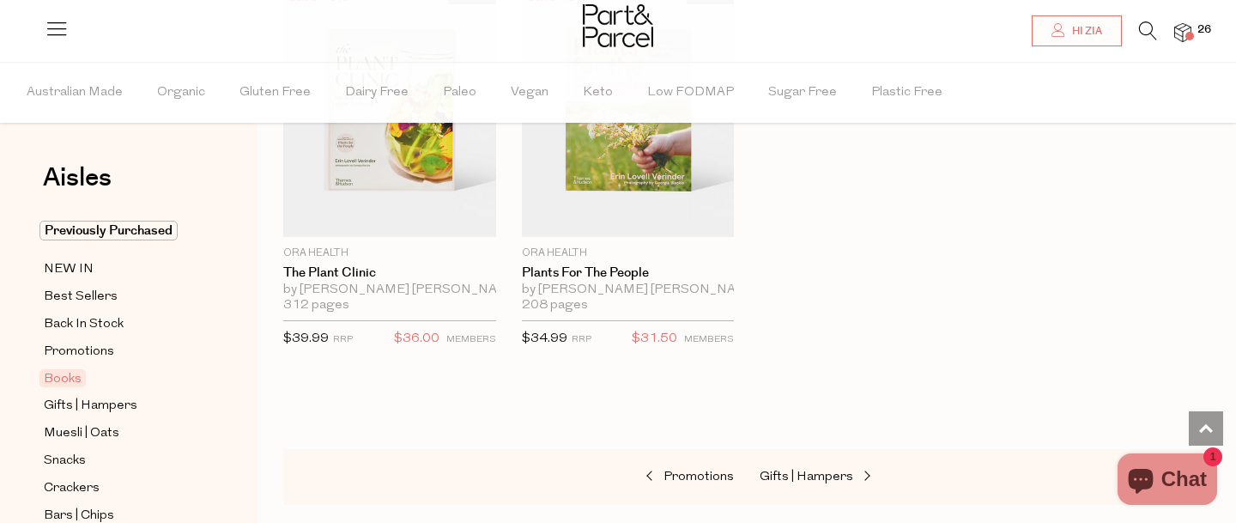
scroll to position [1039, 0]
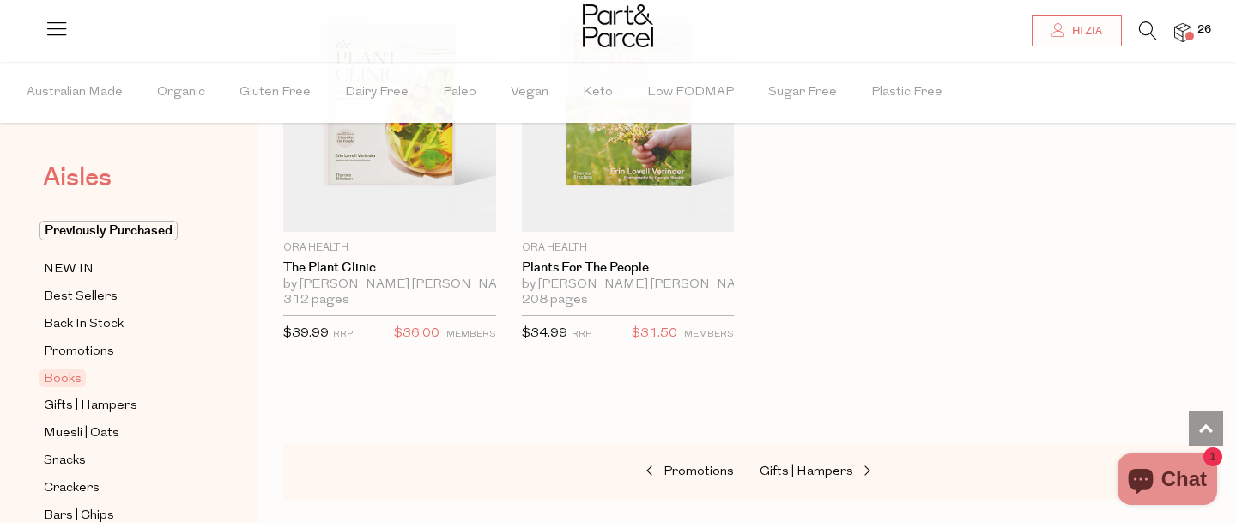
click at [93, 170] on span "Aisles" at bounding box center [77, 178] width 69 height 38
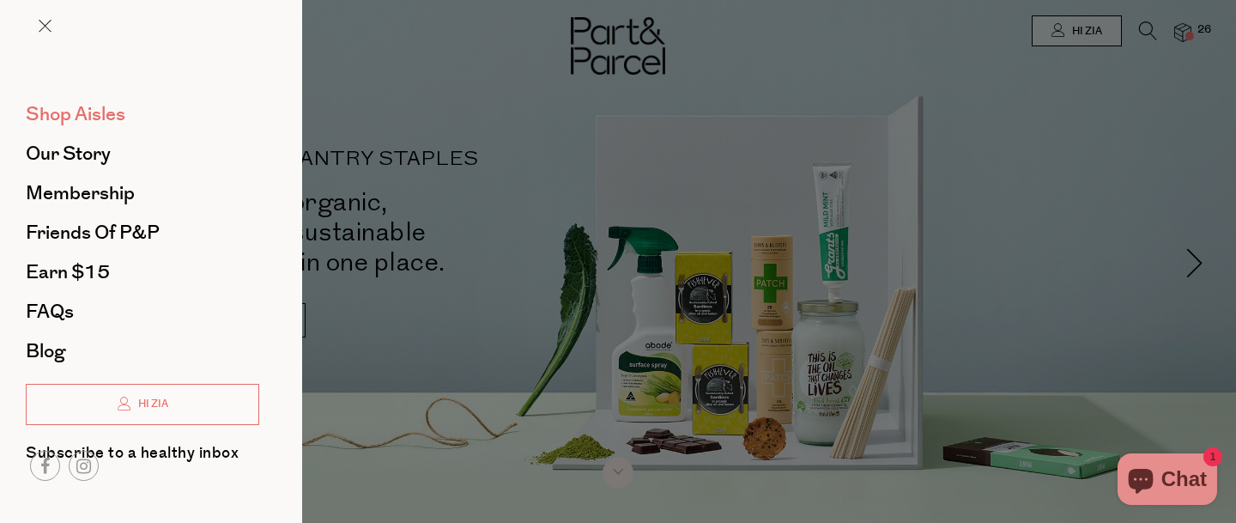
click at [91, 117] on span "Shop Aisles" at bounding box center [76, 113] width 100 height 27
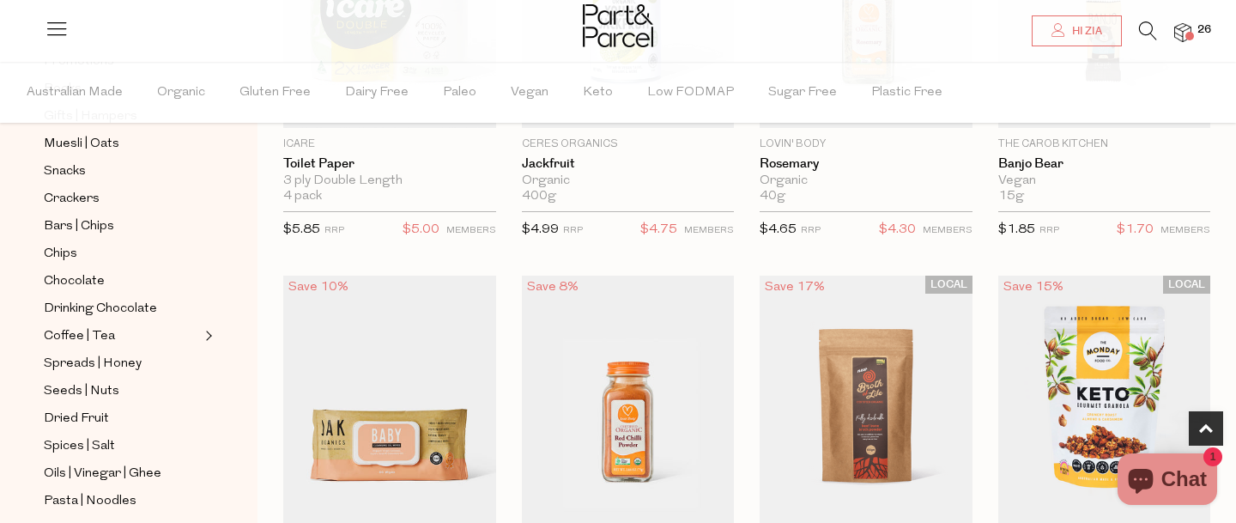
scroll to position [295, 0]
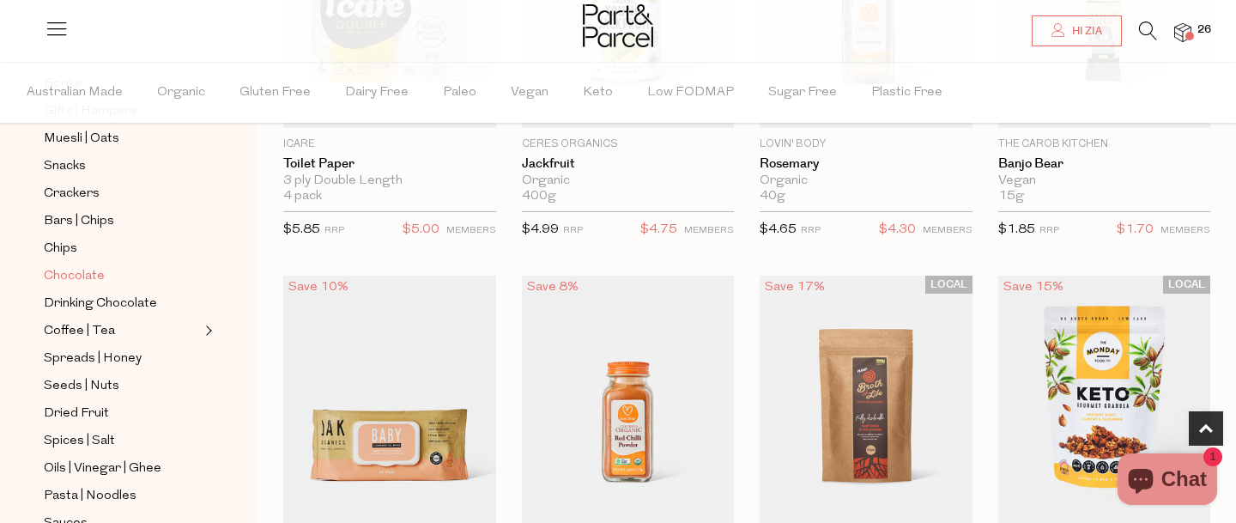
click at [68, 269] on span "Chocolate" at bounding box center [74, 276] width 61 height 21
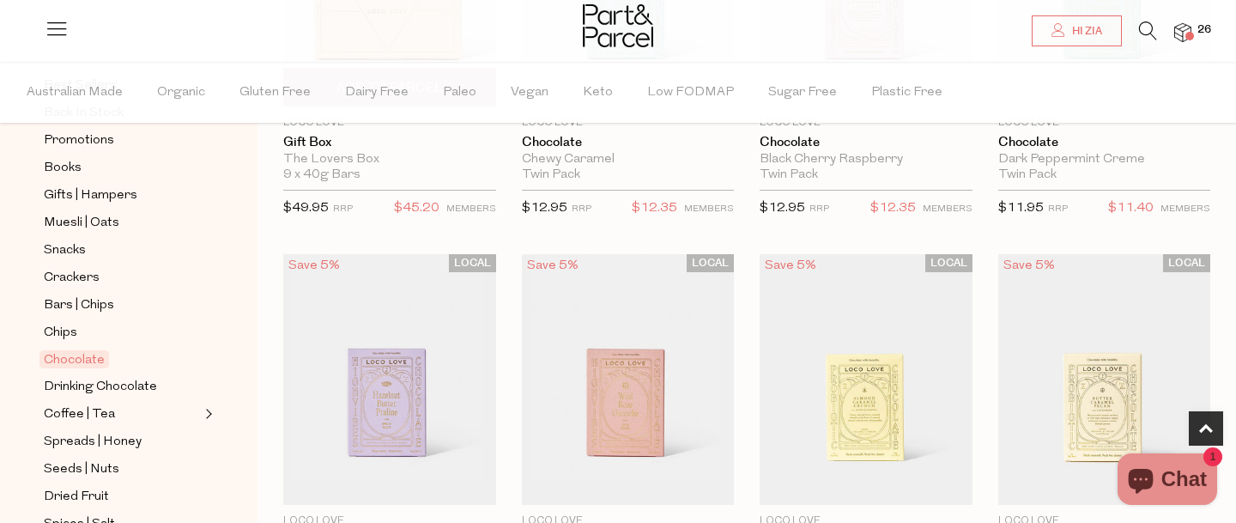
scroll to position [381, 0]
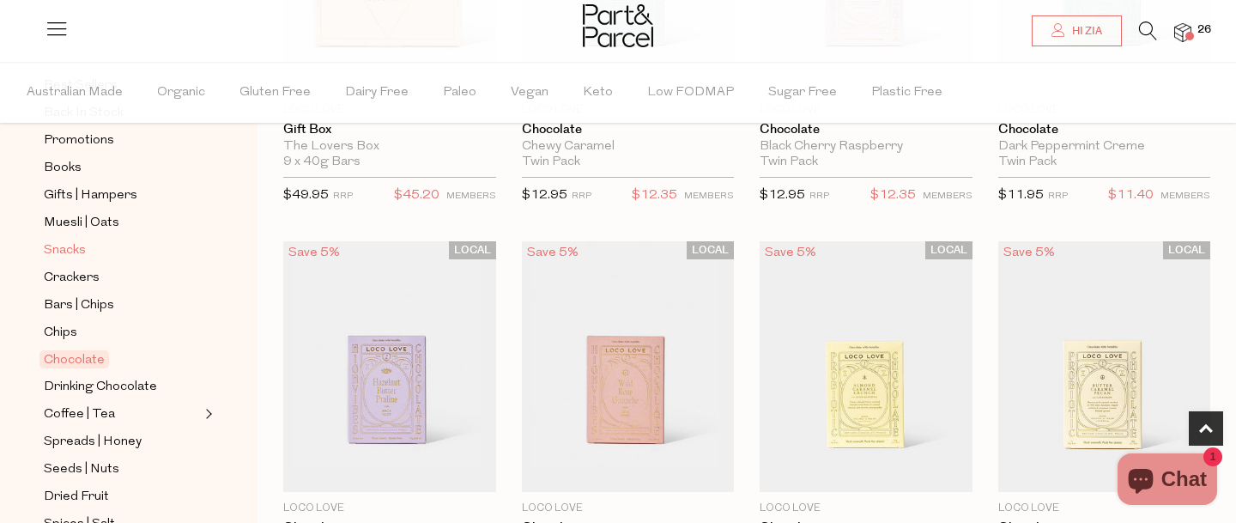
click at [82, 245] on span "Snacks" at bounding box center [65, 250] width 42 height 21
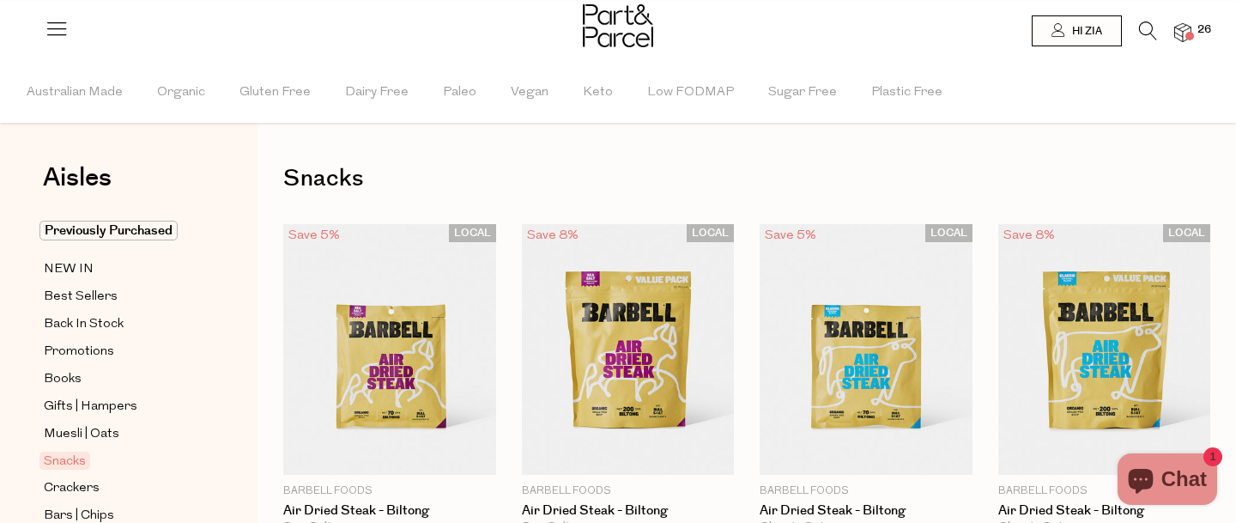
type input "6"
type input "2"
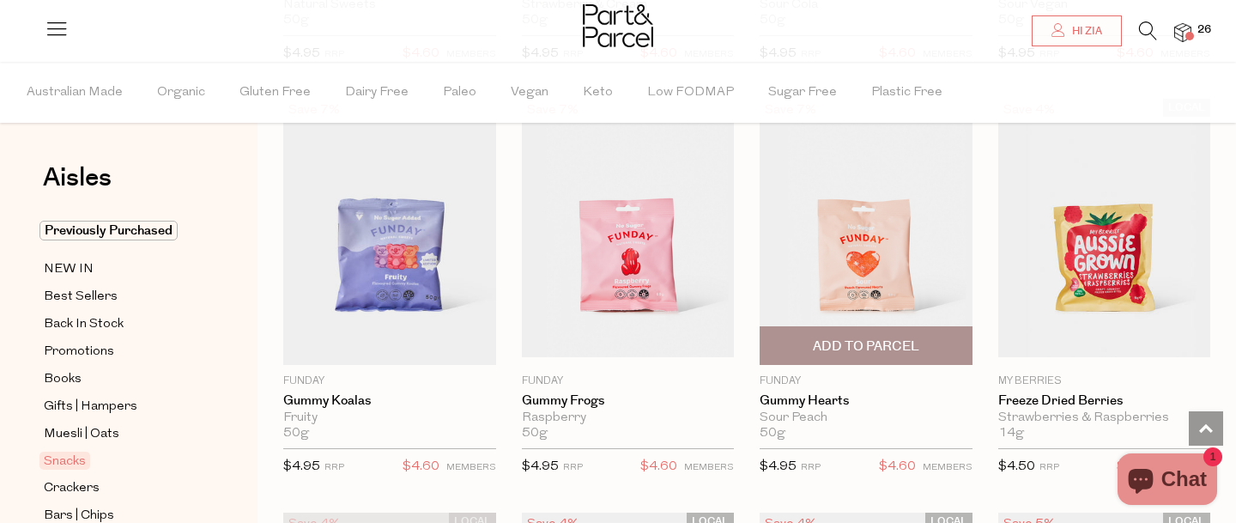
scroll to position [1738, 0]
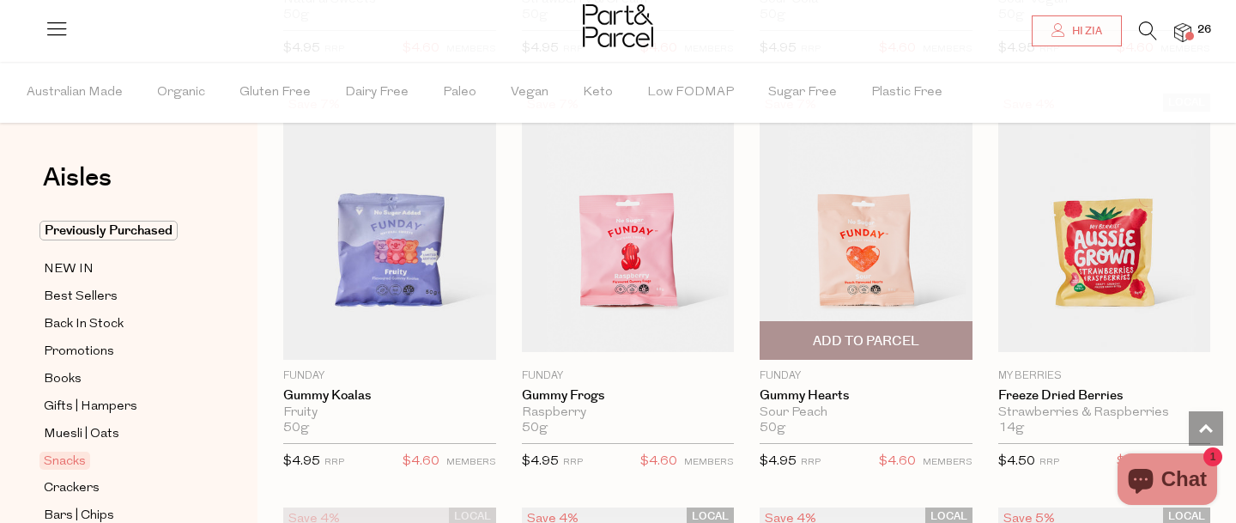
click at [879, 342] on span "Add To Parcel" at bounding box center [866, 341] width 106 height 18
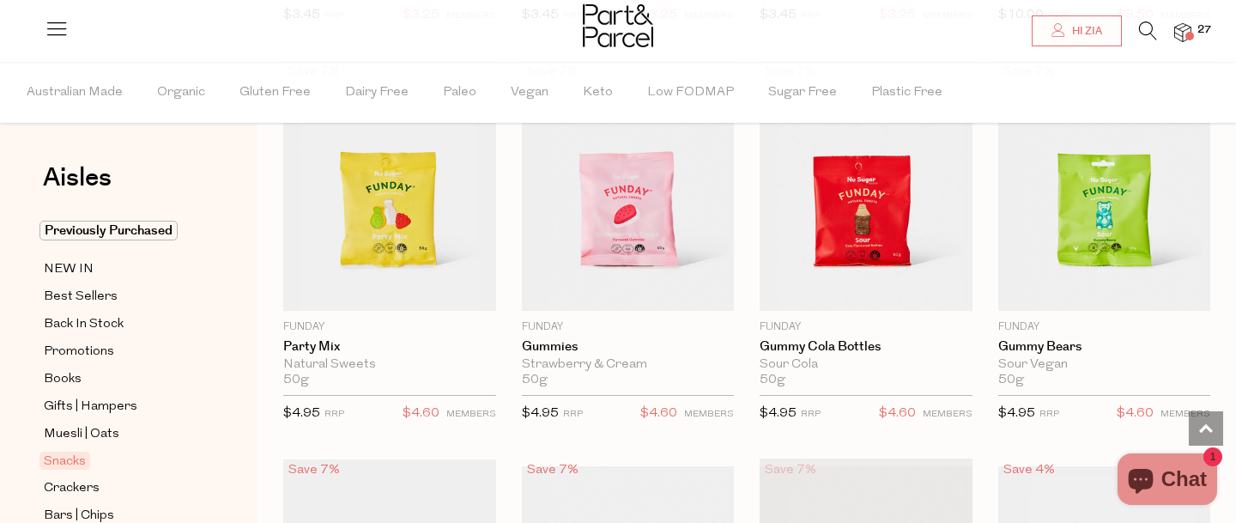
scroll to position [1362, 0]
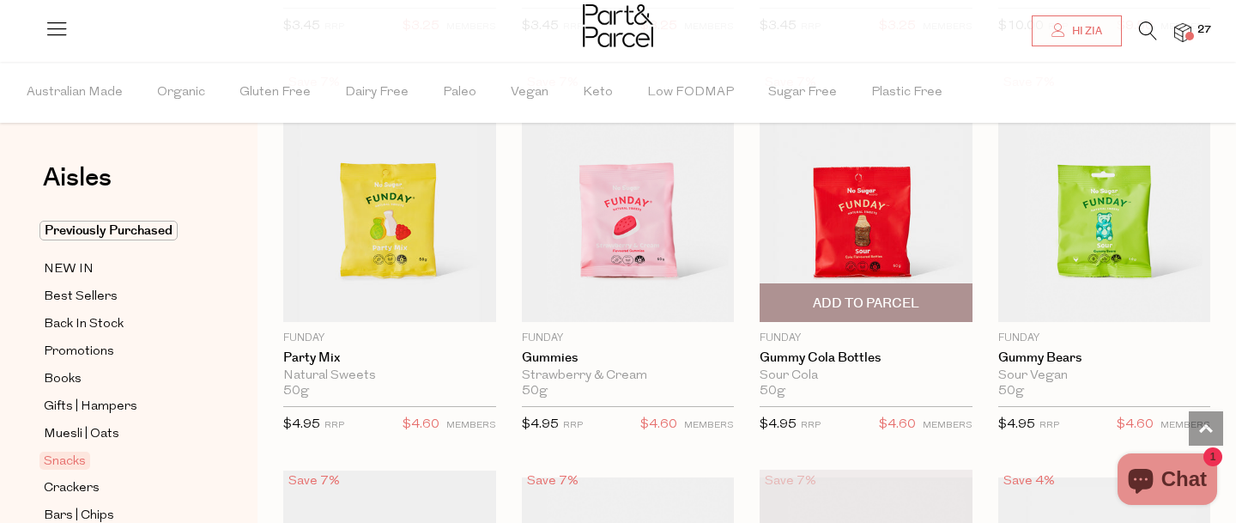
click at [891, 298] on span "Add To Parcel" at bounding box center [866, 303] width 106 height 18
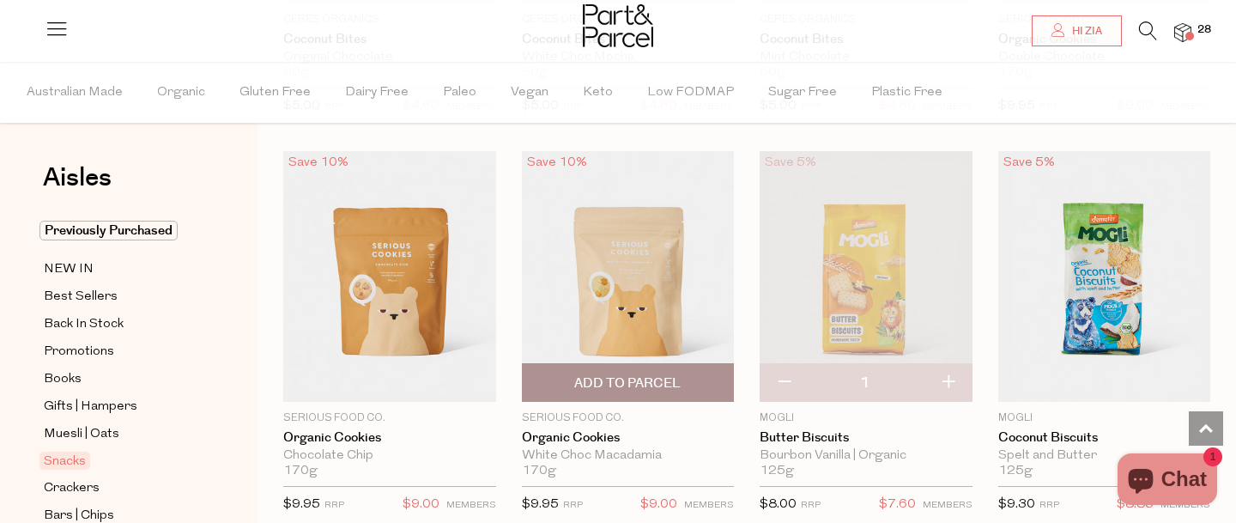
scroll to position [3294, 0]
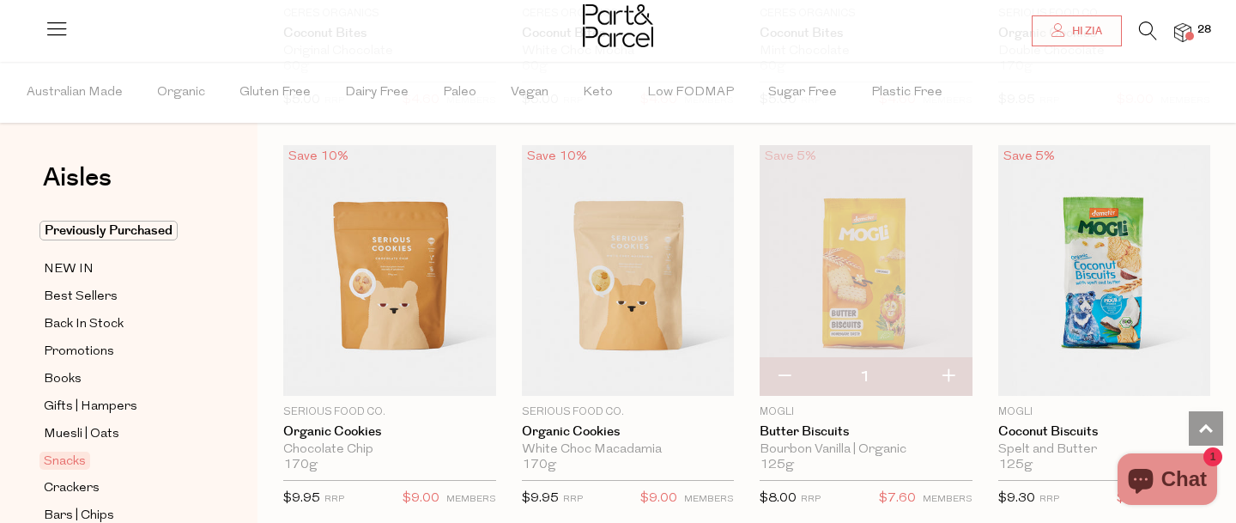
click at [1150, 27] on icon at bounding box center [1148, 30] width 18 height 19
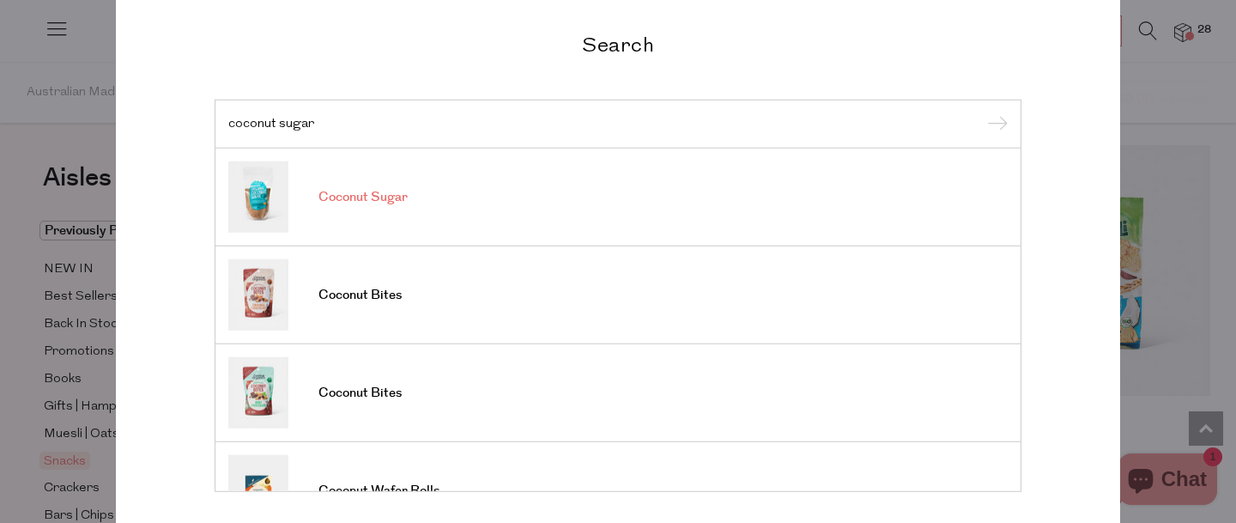
type input "coconut sugar"
click at [329, 179] on link "Coconut Sugar" at bounding box center [617, 196] width 779 height 71
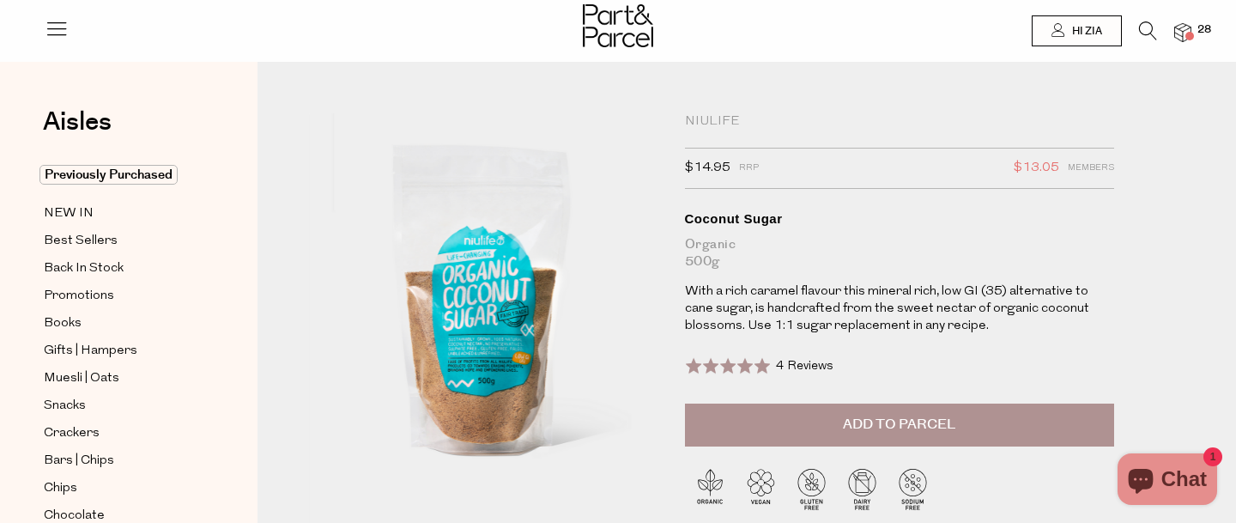
click at [848, 416] on span "Add to Parcel" at bounding box center [899, 424] width 112 height 20
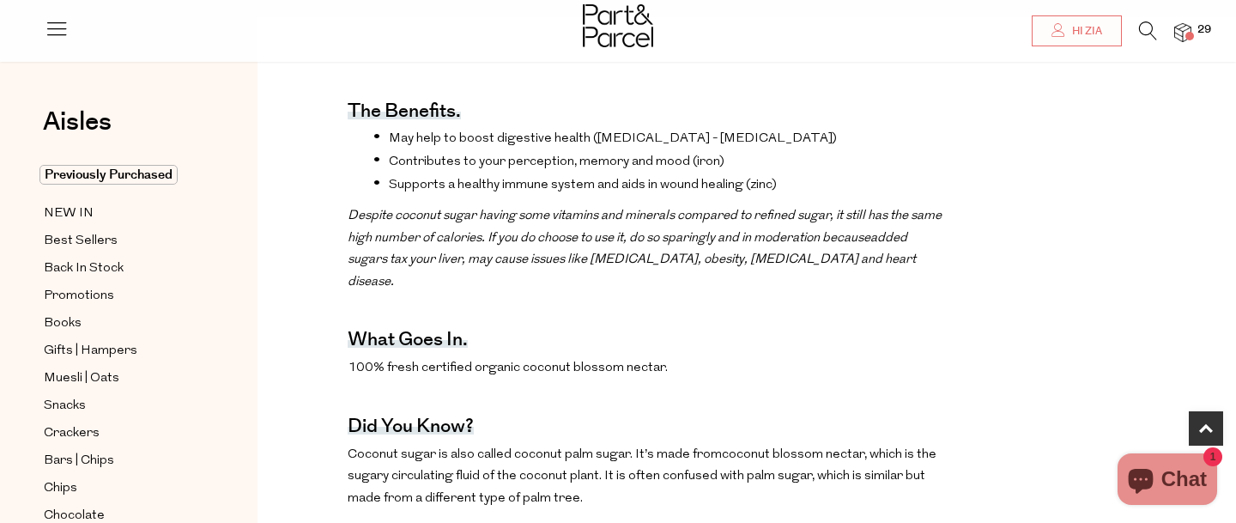
scroll to position [580, 0]
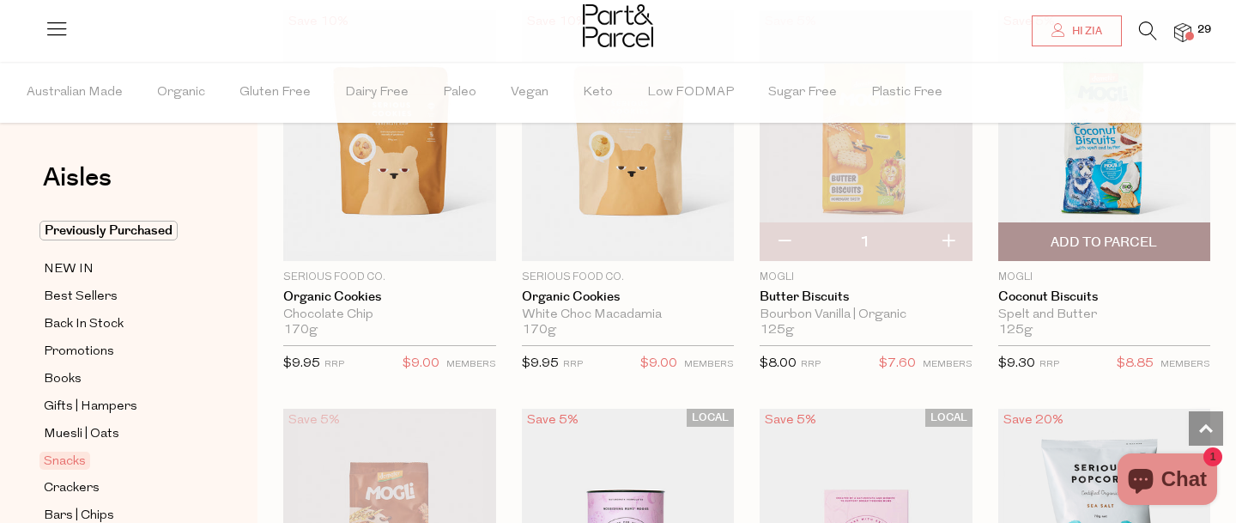
scroll to position [3439, 0]
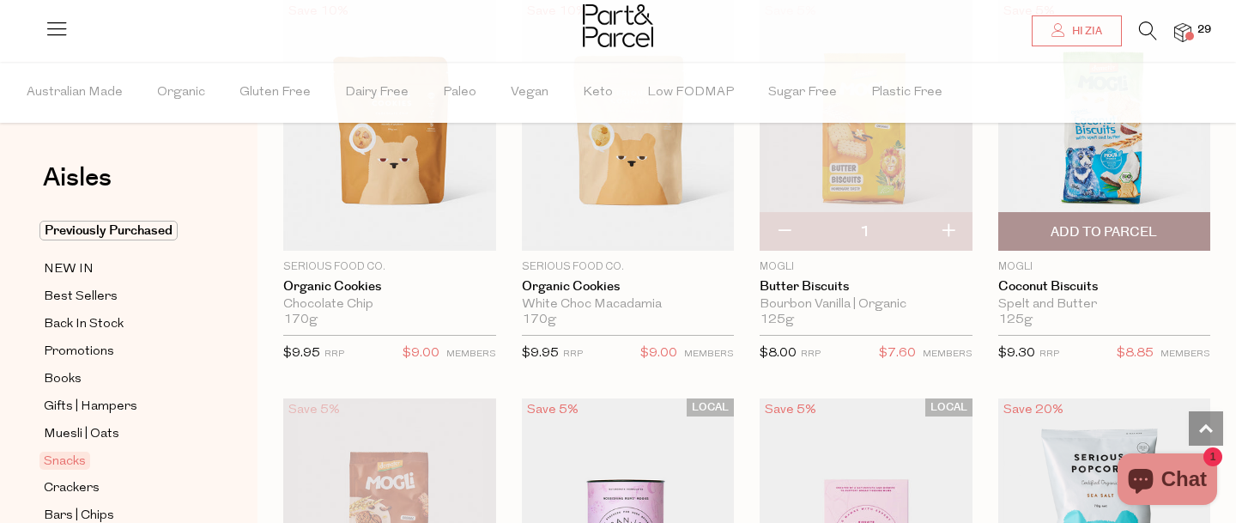
click at [1129, 234] on span "Add To Parcel" at bounding box center [1103, 232] width 106 height 18
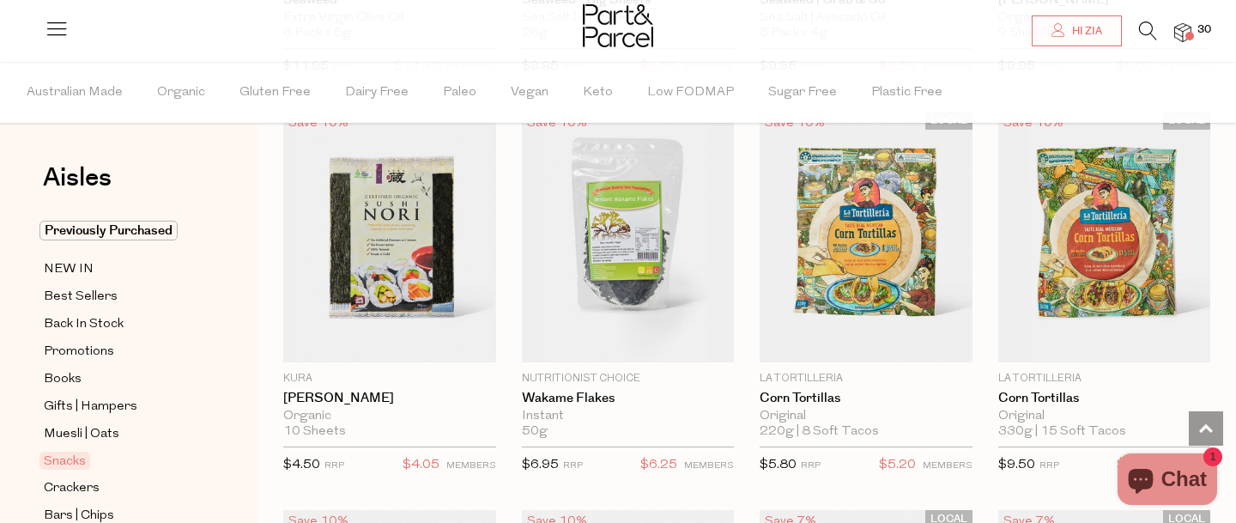
scroll to position [5724, 0]
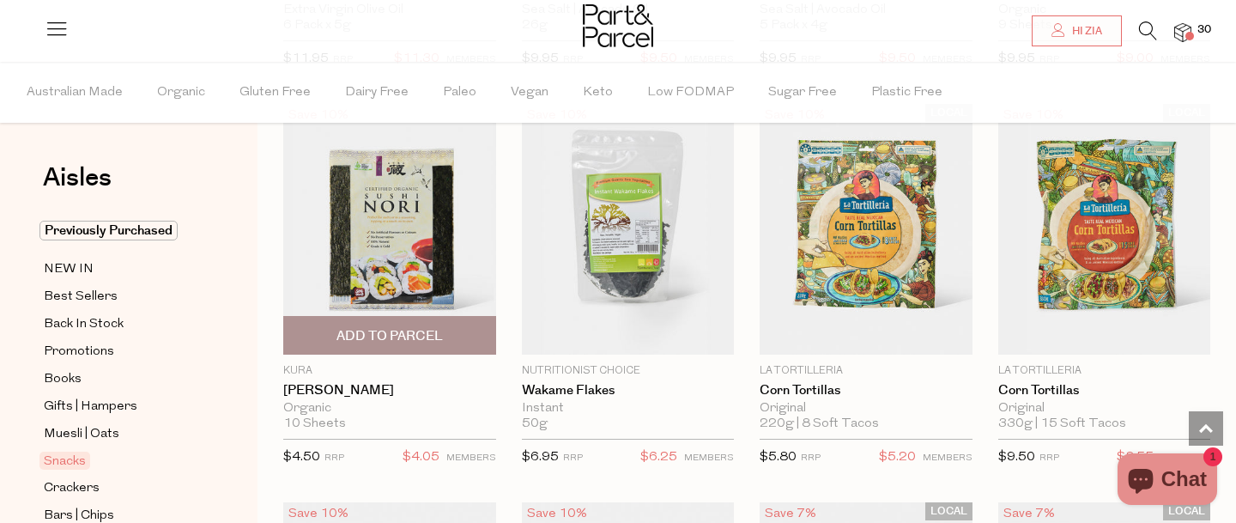
click at [437, 332] on span "Add To Parcel" at bounding box center [389, 336] width 106 height 18
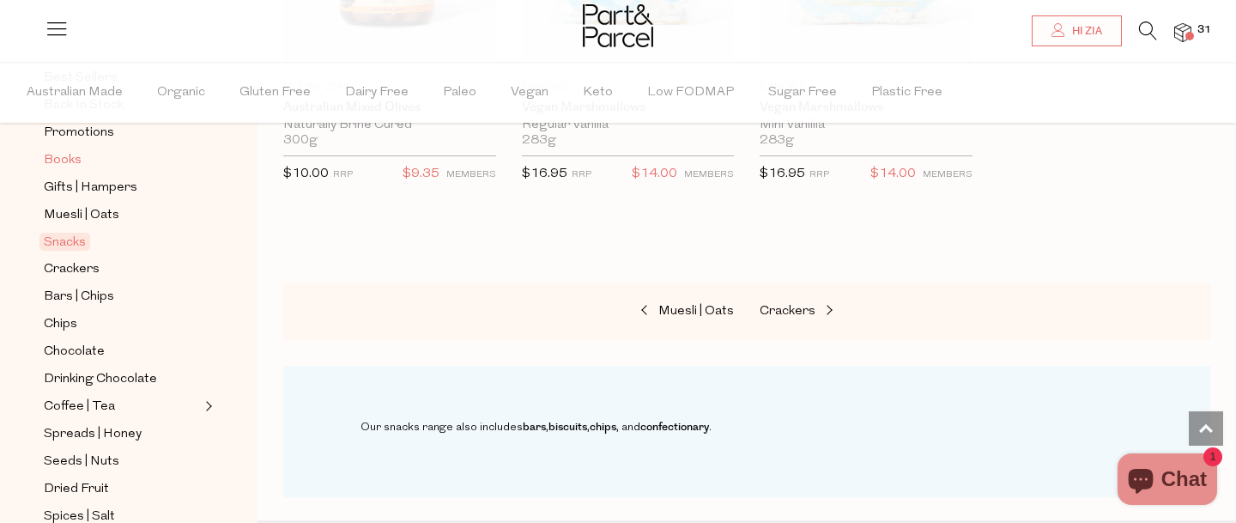
scroll to position [236, 0]
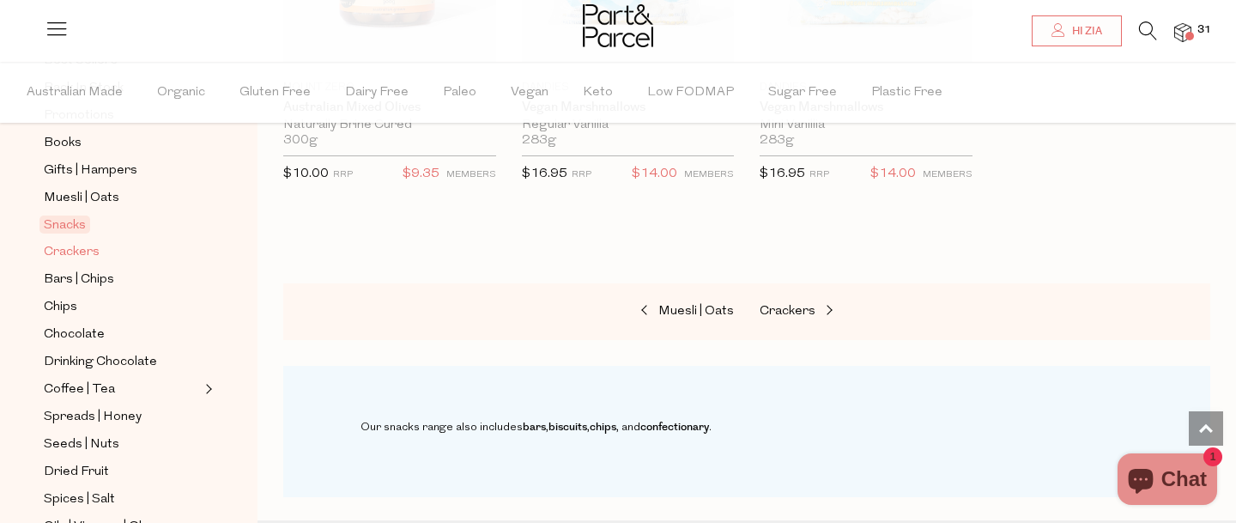
click at [95, 250] on span "Crackers" at bounding box center [72, 252] width 56 height 21
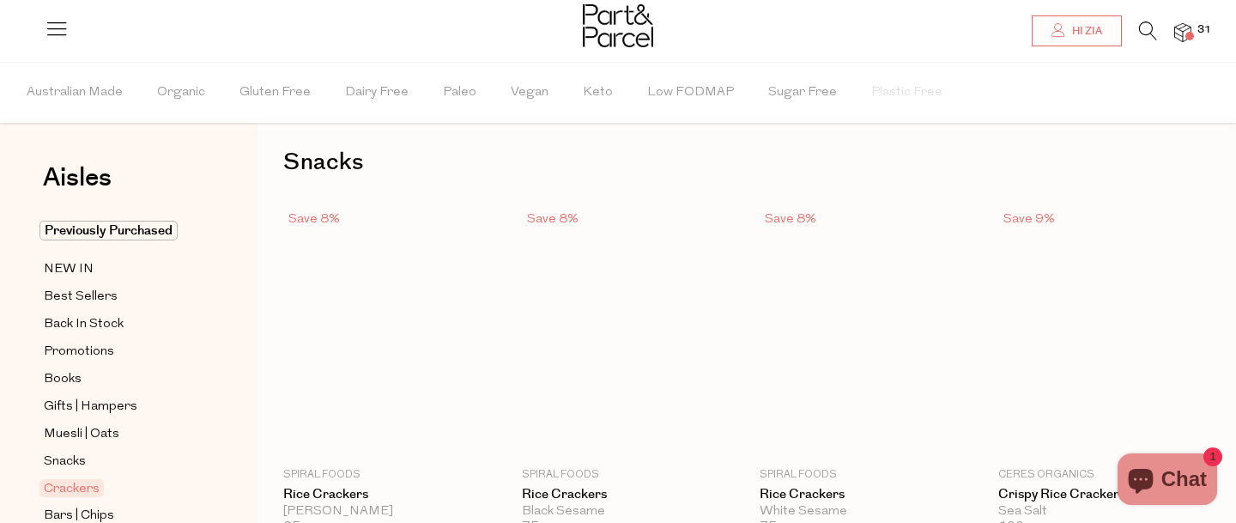
type input "3"
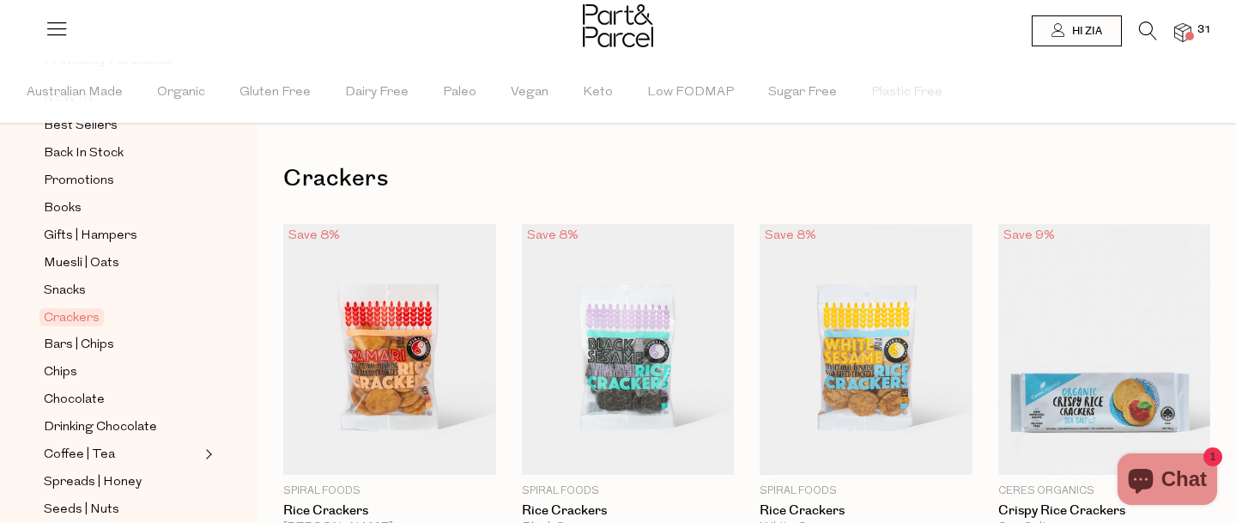
scroll to position [174, 0]
click at [79, 450] on span "Coffee | Tea" at bounding box center [79, 451] width 71 height 21
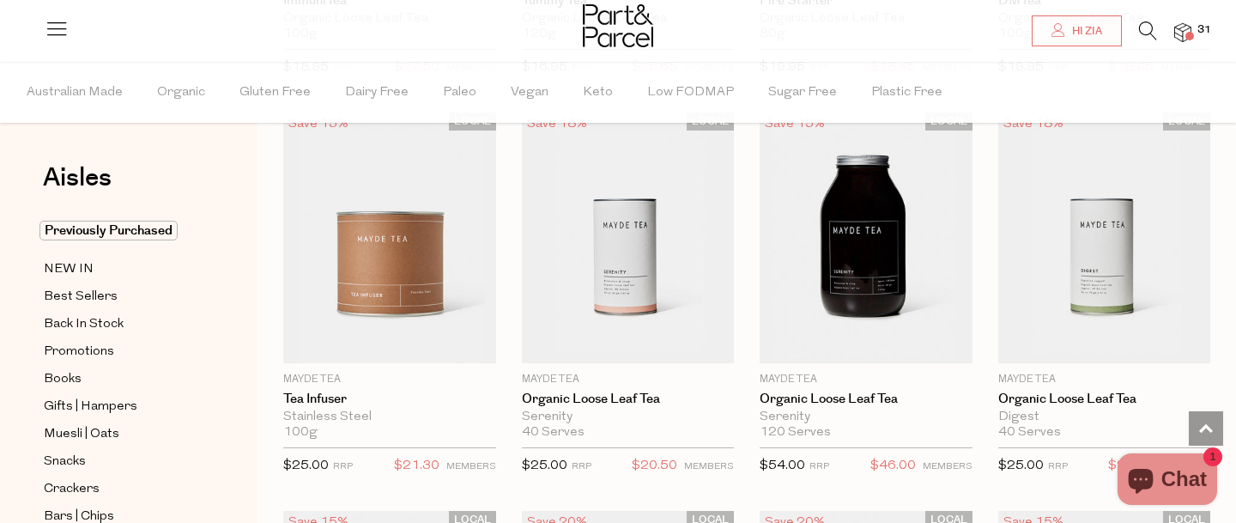
scroll to position [3728, 0]
